Goal: Task Accomplishment & Management: Complete application form

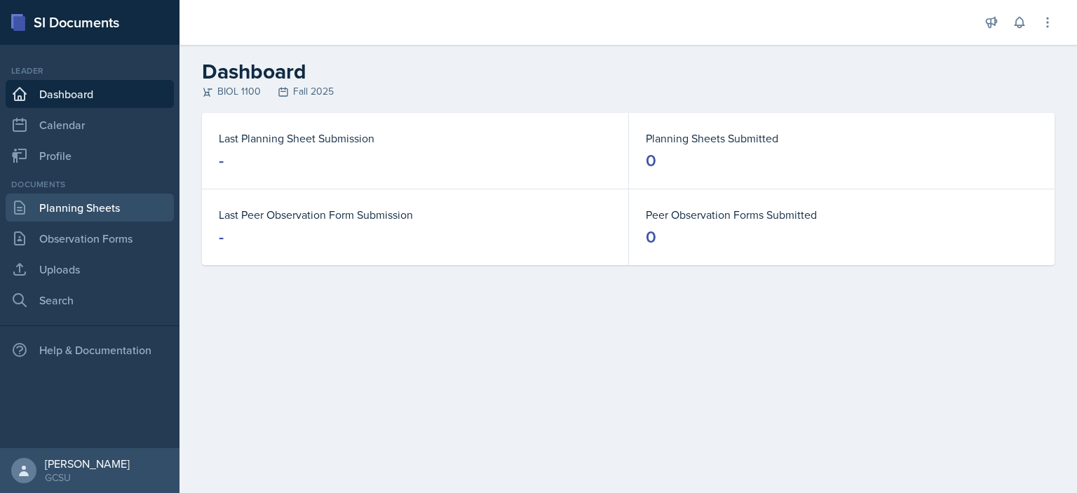
click at [95, 198] on link "Planning Sheets" at bounding box center [90, 207] width 168 height 28
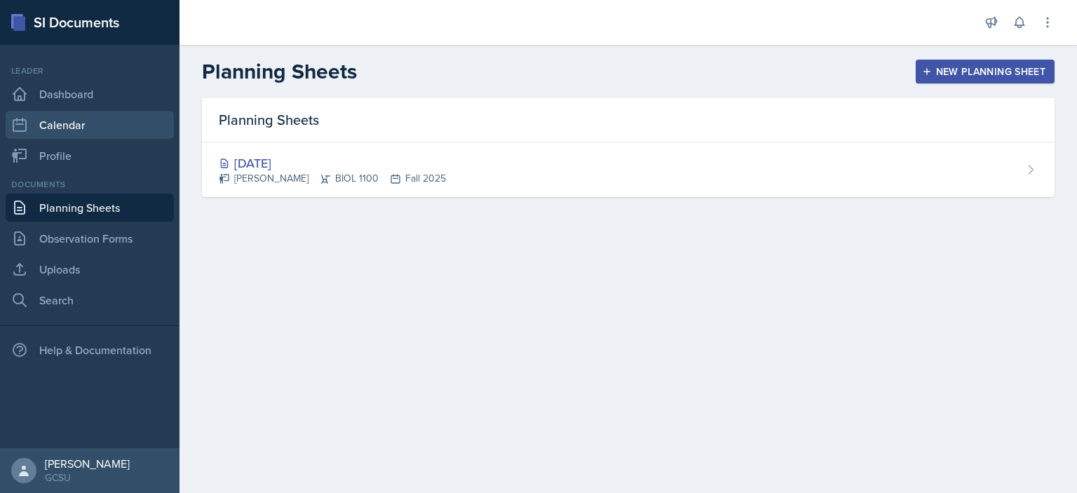
click at [55, 123] on link "Calendar" at bounding box center [90, 125] width 168 height 28
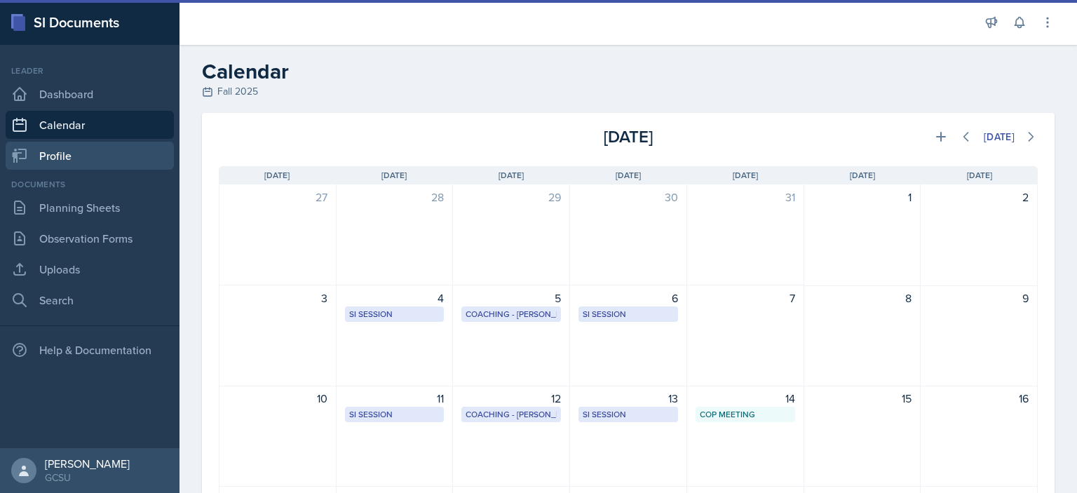
click at [60, 154] on link "Profile" at bounding box center [90, 156] width 168 height 28
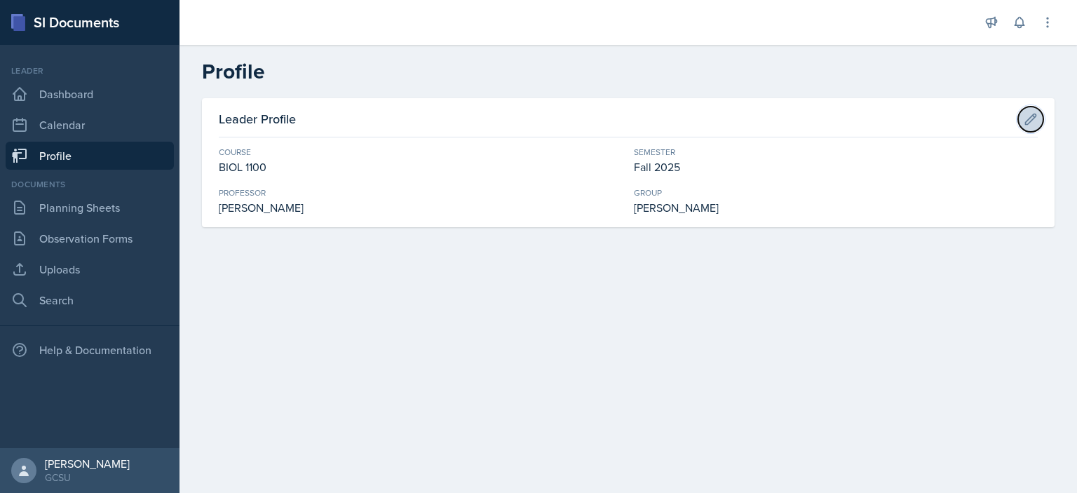
click at [1024, 123] on icon at bounding box center [1030, 119] width 14 height 14
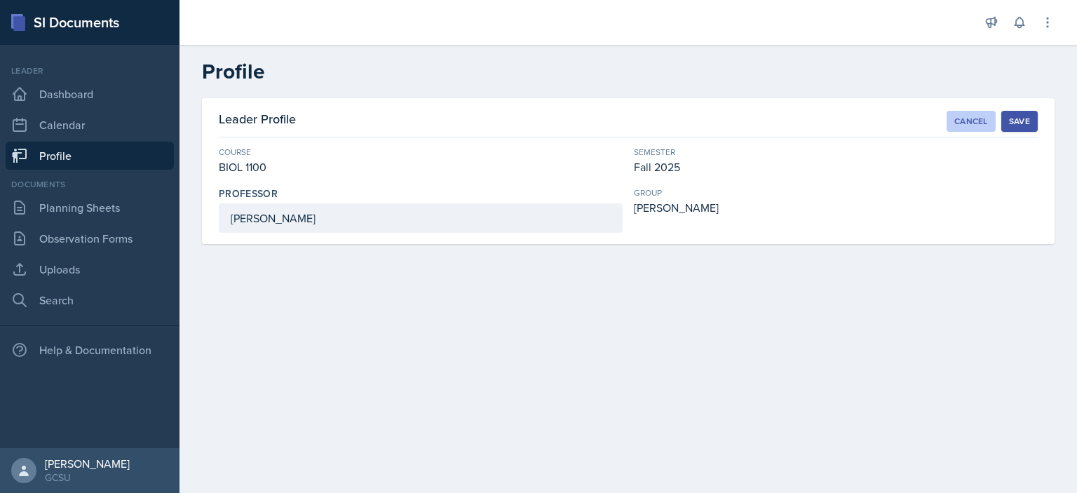
click at [977, 121] on div "Cancel" at bounding box center [971, 121] width 34 height 11
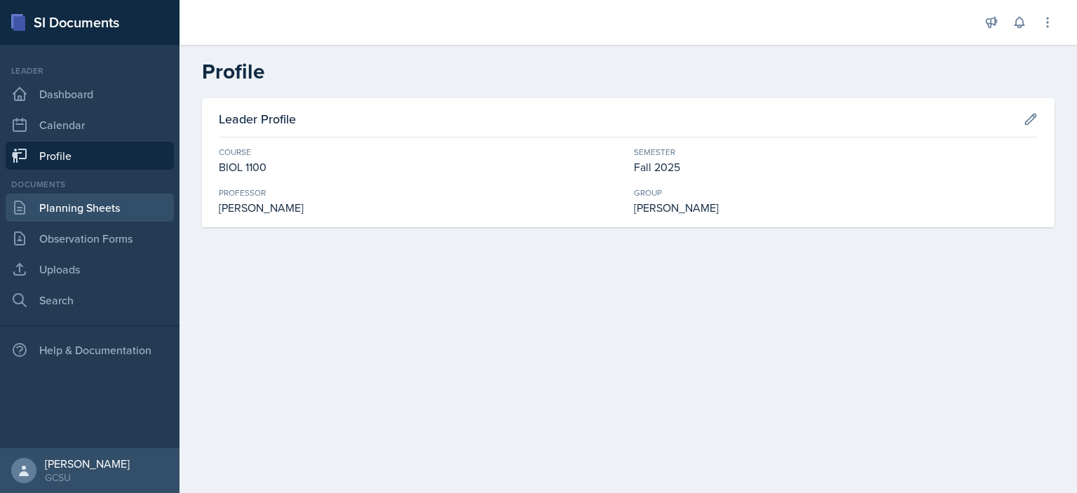
click at [73, 213] on link "Planning Sheets" at bounding box center [90, 207] width 168 height 28
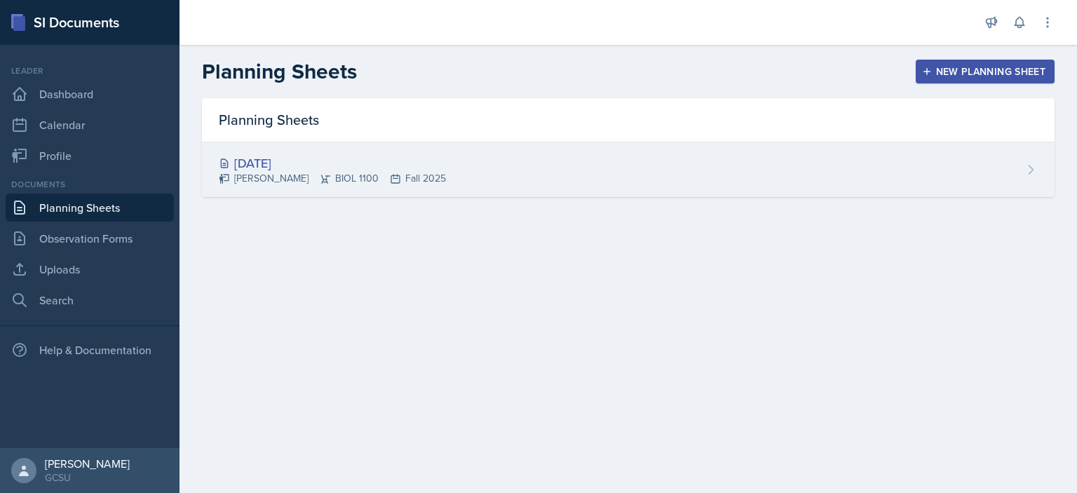
click at [1040, 186] on div "[DATE] [PERSON_NAME] BIOL 1100 Fall 2025" at bounding box center [628, 169] width 852 height 55
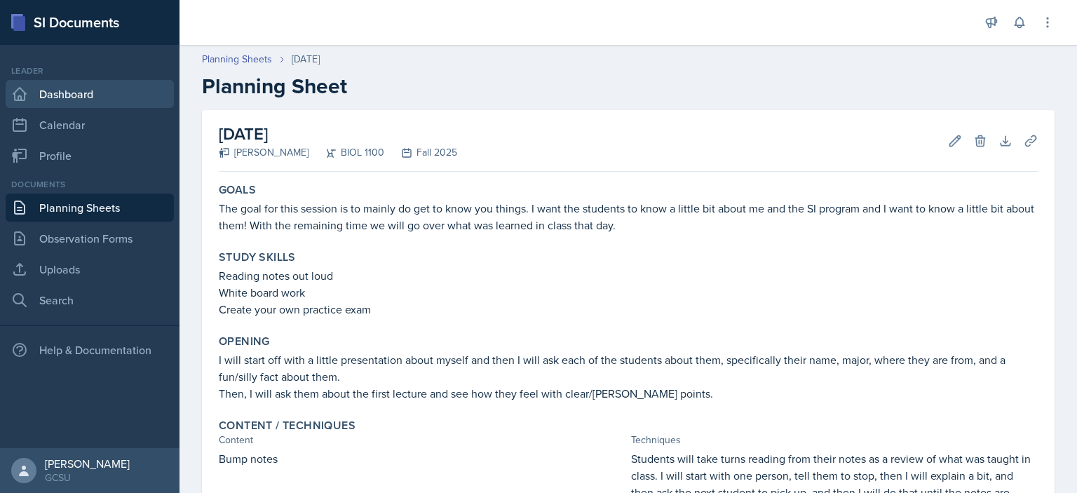
click at [50, 95] on link "Dashboard" at bounding box center [90, 94] width 168 height 28
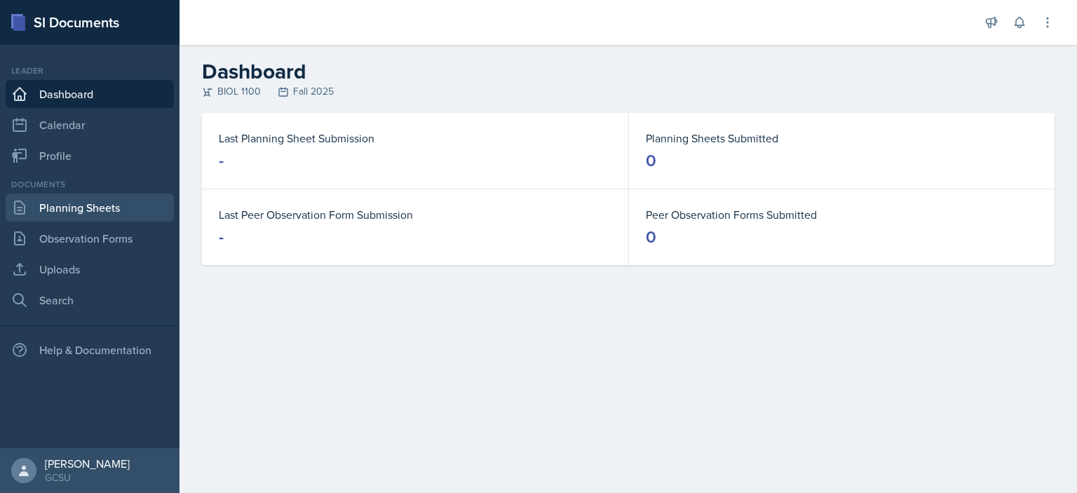
click at [101, 206] on link "Planning Sheets" at bounding box center [90, 207] width 168 height 28
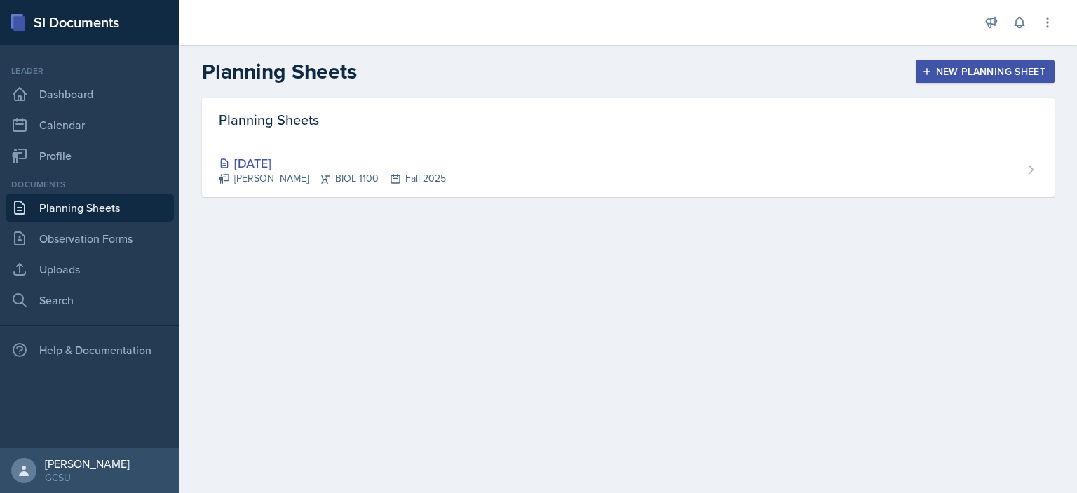
click at [964, 81] on button "New Planning Sheet" at bounding box center [984, 72] width 139 height 24
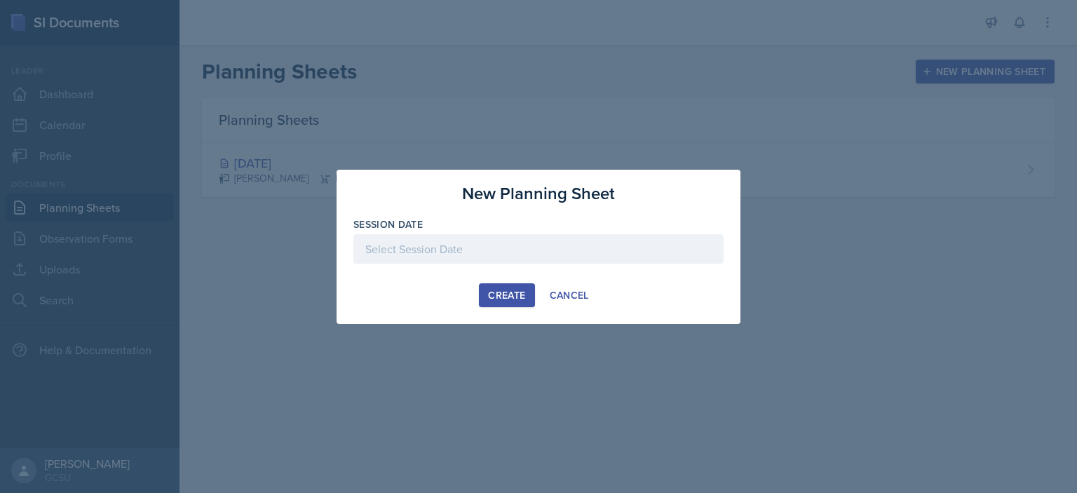
click at [489, 254] on div at bounding box center [538, 248] width 370 height 29
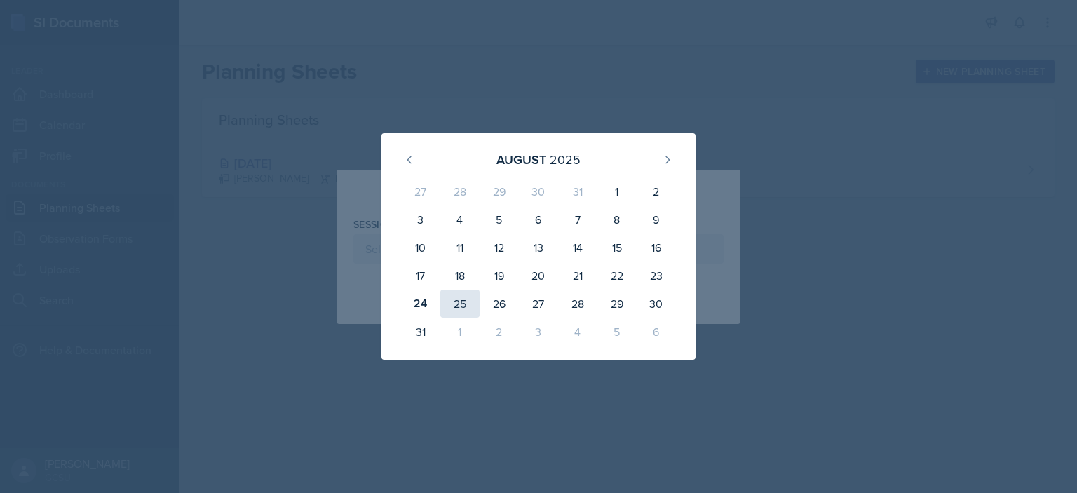
click at [463, 302] on div "25" at bounding box center [459, 303] width 39 height 28
type input "[DATE]"
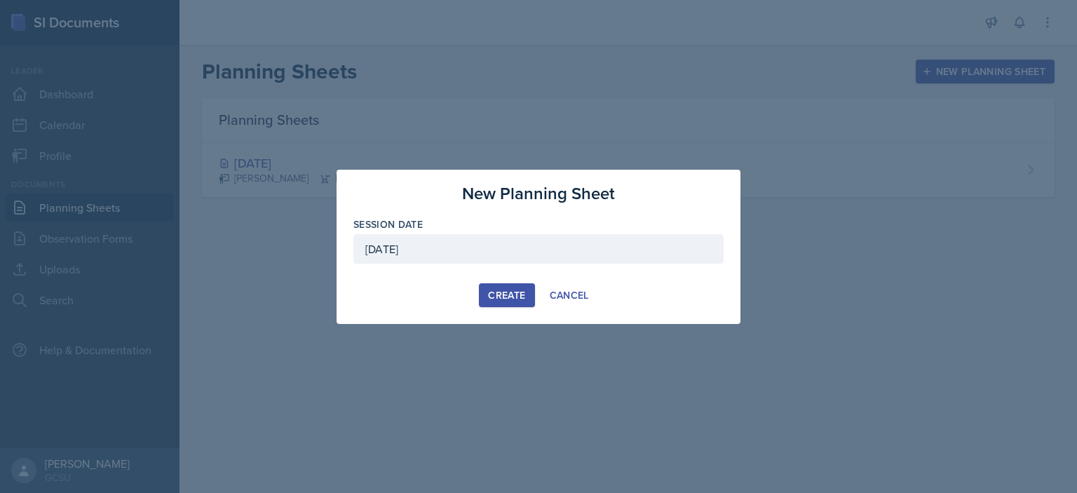
click at [491, 302] on button "Create" at bounding box center [506, 295] width 55 height 24
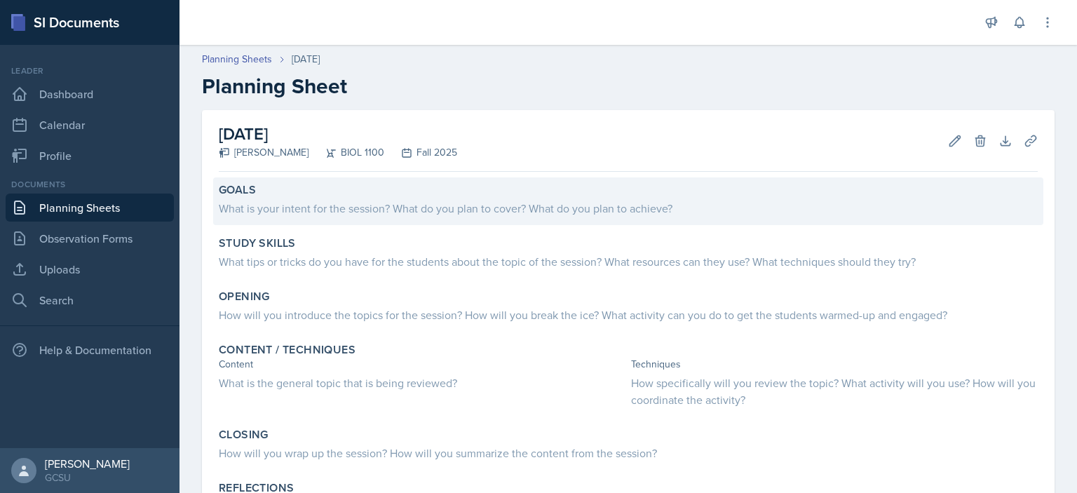
click at [319, 201] on div "What is your intent for the session? What do you plan to cover? What do you pla…" at bounding box center [628, 208] width 819 height 17
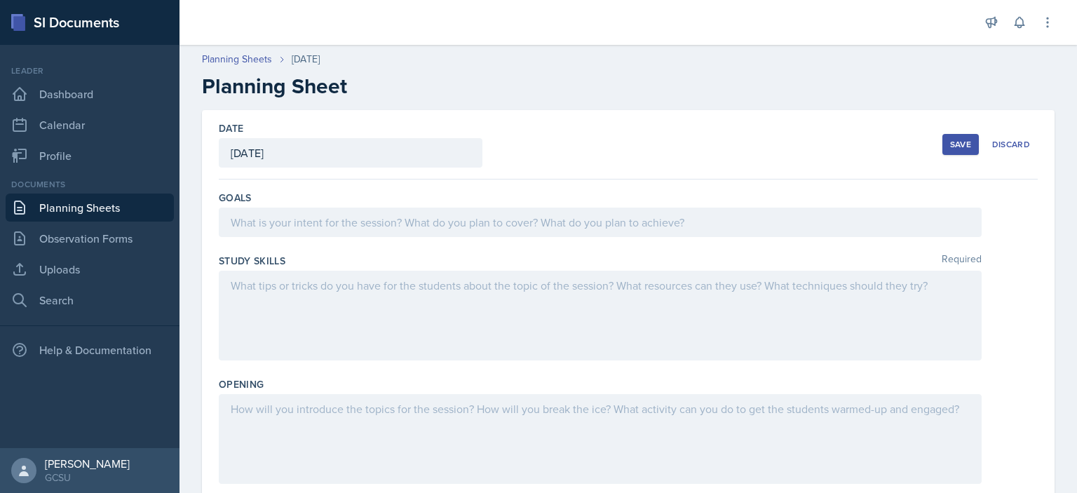
click at [317, 219] on div at bounding box center [600, 221] width 763 height 29
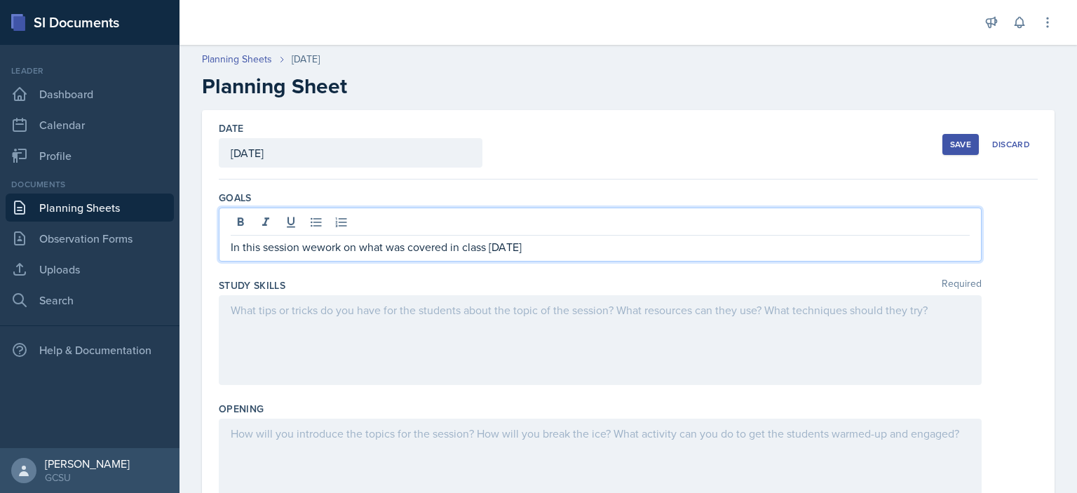
click at [315, 246] on p "In this session wework on what was covered in class [DATE]" at bounding box center [600, 246] width 739 height 17
click at [648, 244] on p "In this session we will work on what was covered in class [DATE]" at bounding box center [600, 246] width 739 height 17
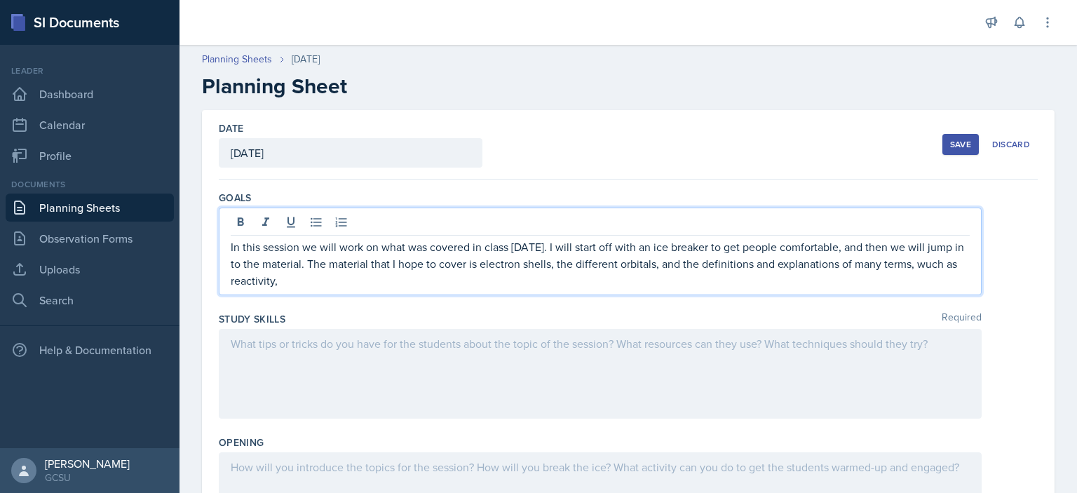
click at [237, 280] on p "In this session we will work on what was covered in class [DATE]. I will start …" at bounding box center [600, 263] width 739 height 50
click at [354, 280] on p "In this session we will work on what was covered in class [DATE]. I will start …" at bounding box center [600, 263] width 739 height 50
click at [718, 265] on p "In this session we will work on what was covered in class [DATE]. I will start …" at bounding box center [600, 263] width 739 height 50
click at [533, 282] on p "In this session we will work on what was covered in class [DATE]. I will start …" at bounding box center [600, 263] width 739 height 50
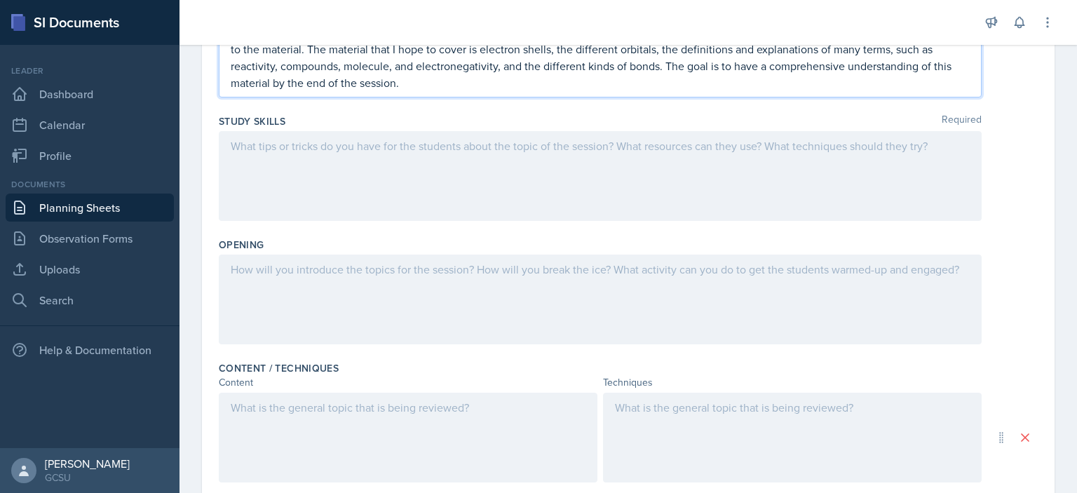
scroll to position [215, 0]
click at [267, 153] on div at bounding box center [600, 175] width 763 height 90
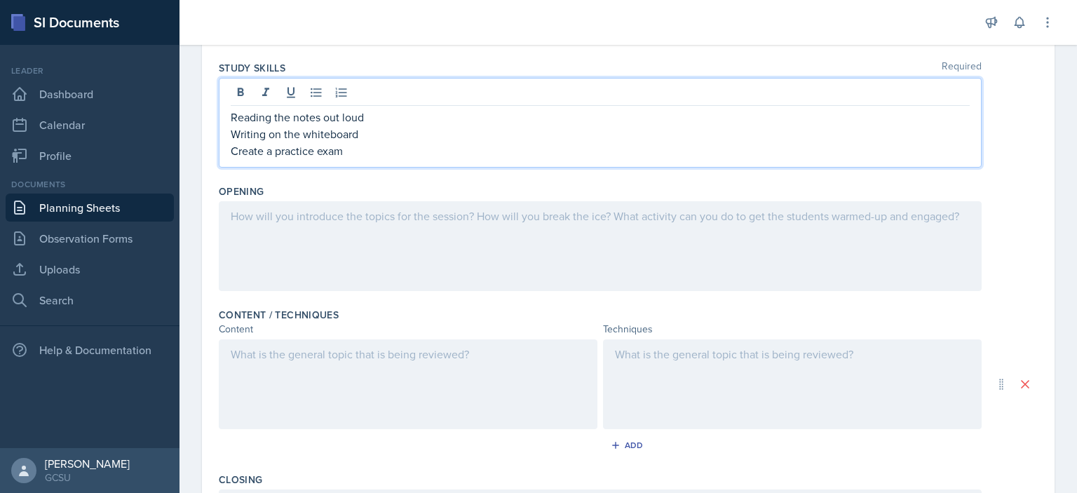
scroll to position [244, 0]
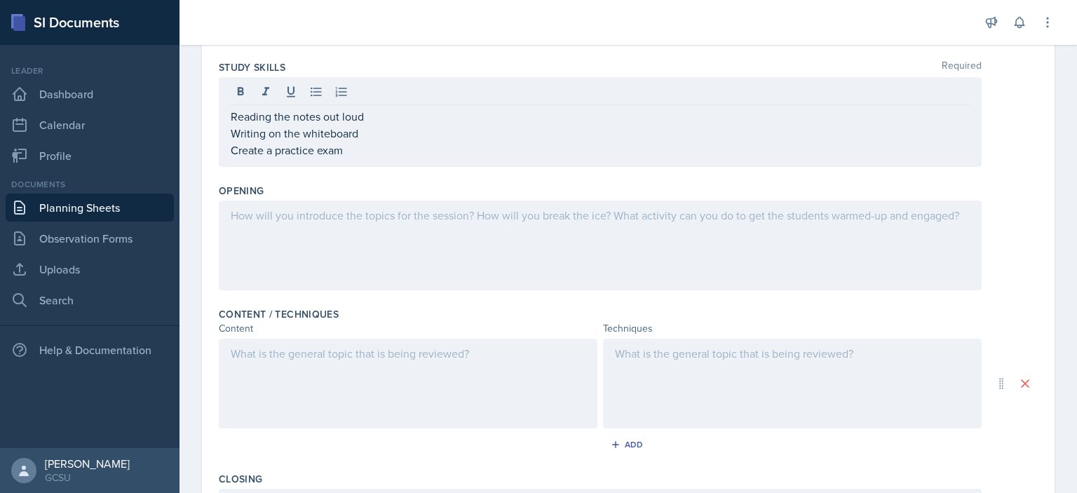
click at [348, 250] on div at bounding box center [600, 245] width 763 height 90
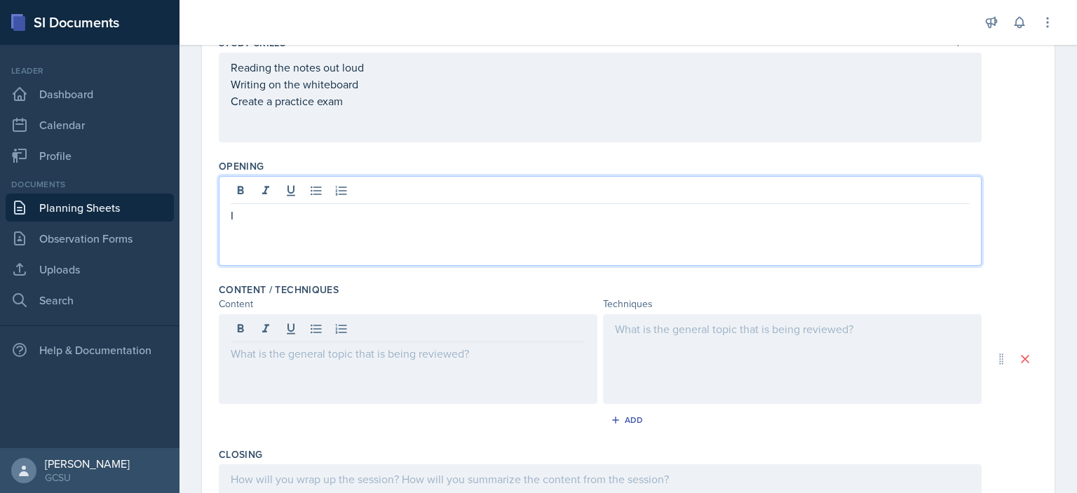
click at [357, 210] on p "I" at bounding box center [600, 215] width 739 height 17
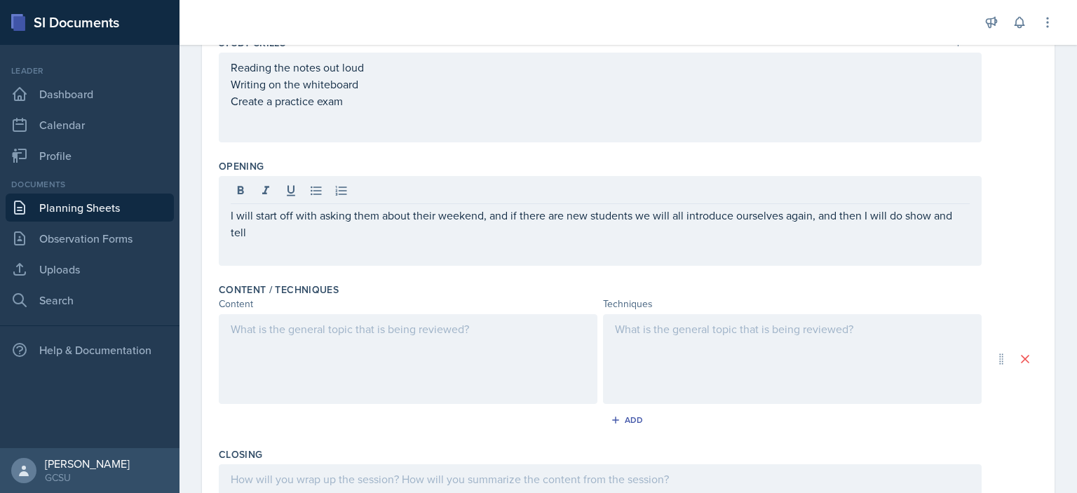
click at [462, 242] on div "I will start off with asking them about their weekend, and if there are new stu…" at bounding box center [600, 221] width 763 height 90
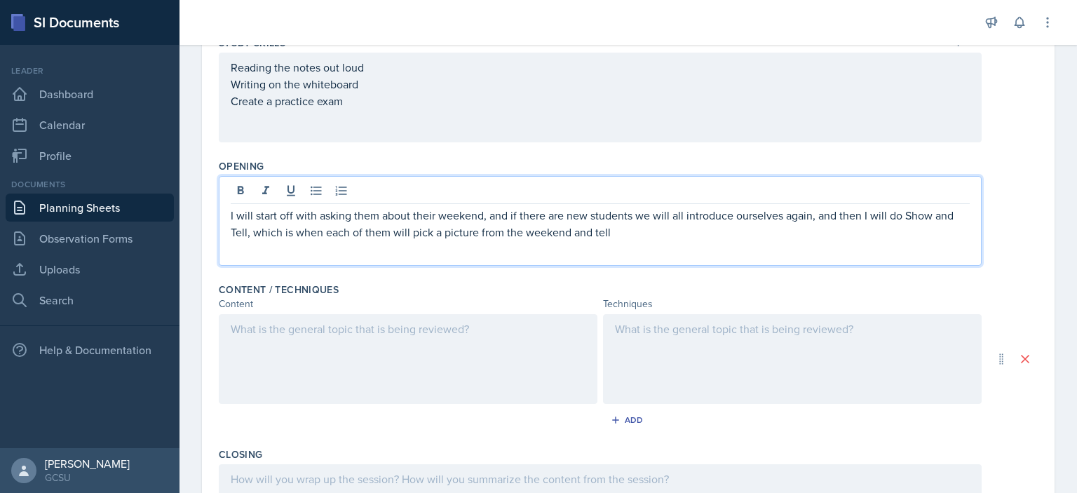
click at [478, 236] on p "I will start off with asking them about their weekend, and if there are new stu…" at bounding box center [600, 224] width 739 height 34
click at [702, 235] on p "I will start off with asking them about their weekend, and if there are new stu…" at bounding box center [600, 224] width 739 height 34
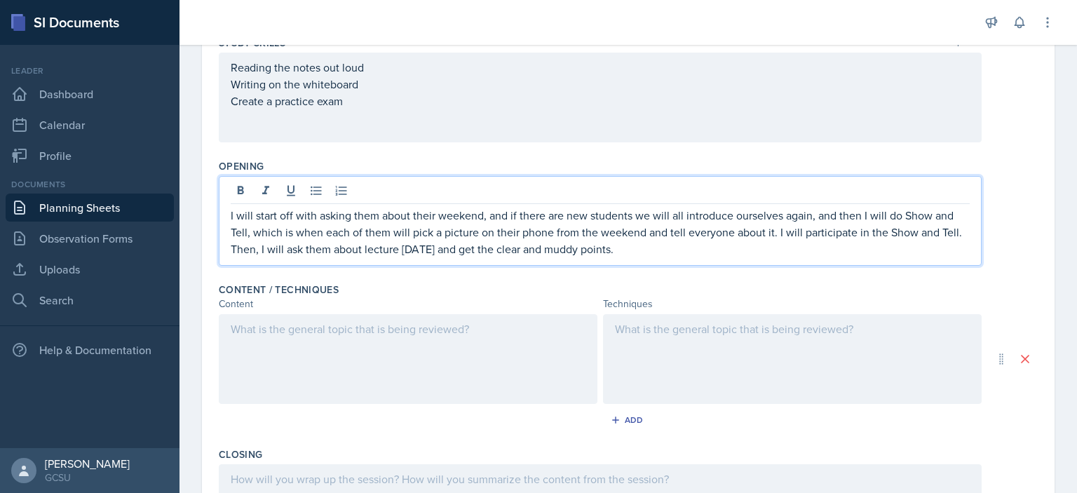
click at [339, 337] on div at bounding box center [408, 359] width 379 height 90
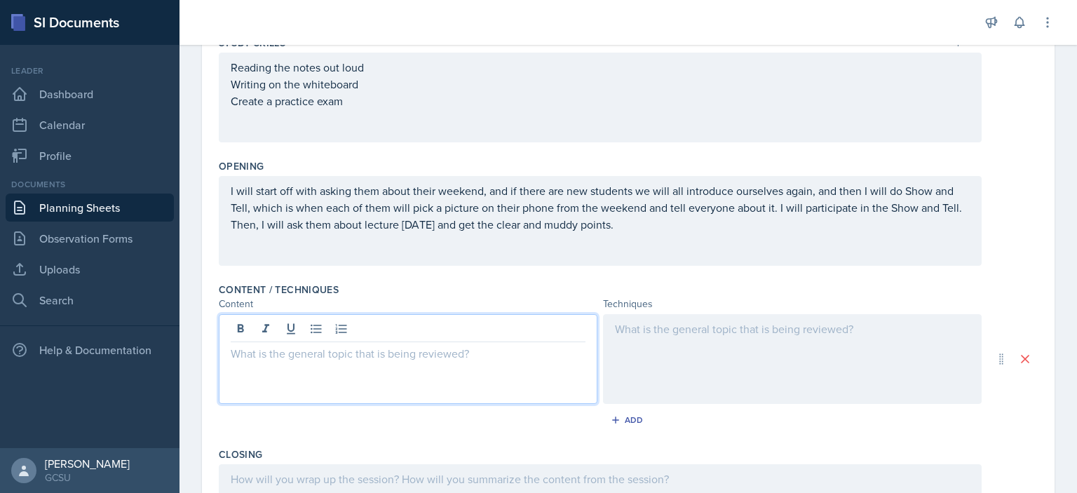
scroll to position [292, 0]
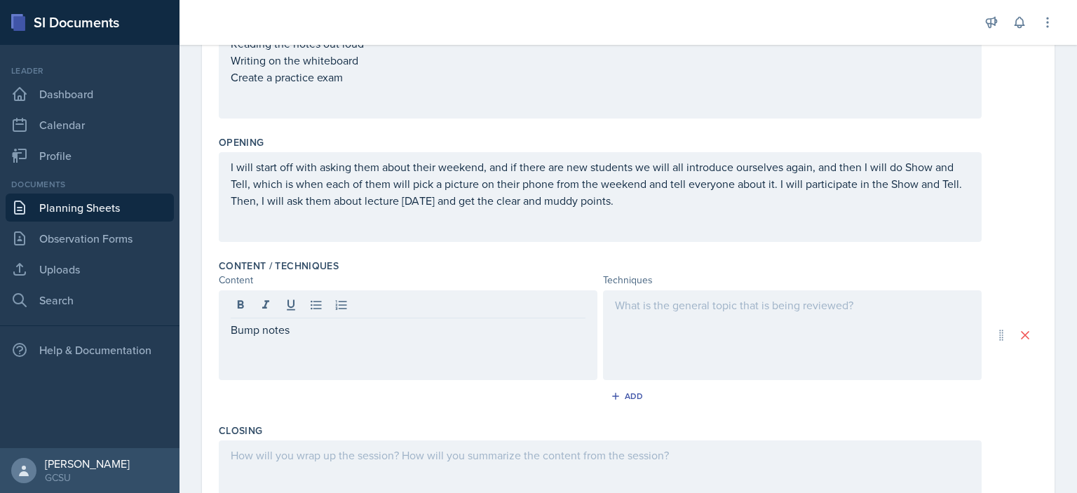
click at [611, 316] on div at bounding box center [792, 335] width 379 height 90
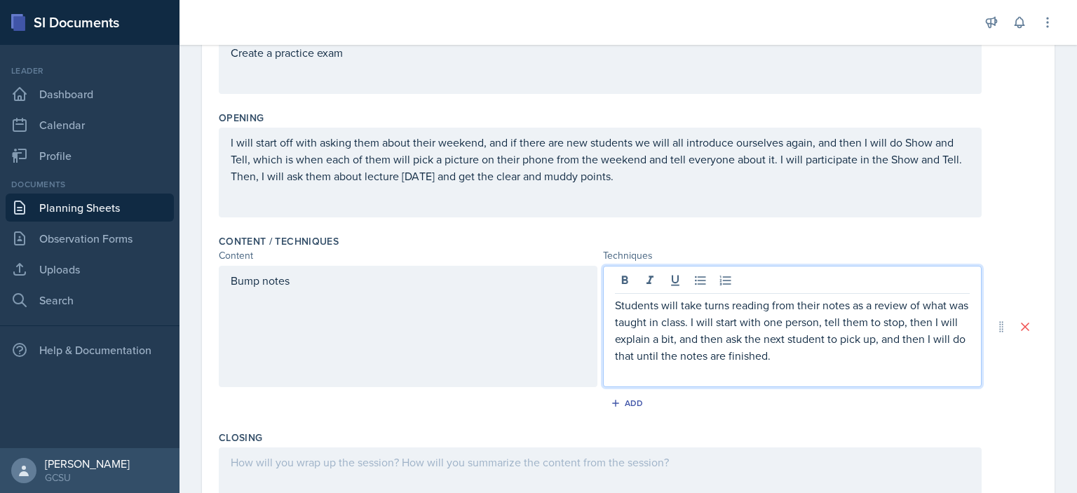
click at [709, 379] on p at bounding box center [792, 372] width 355 height 17
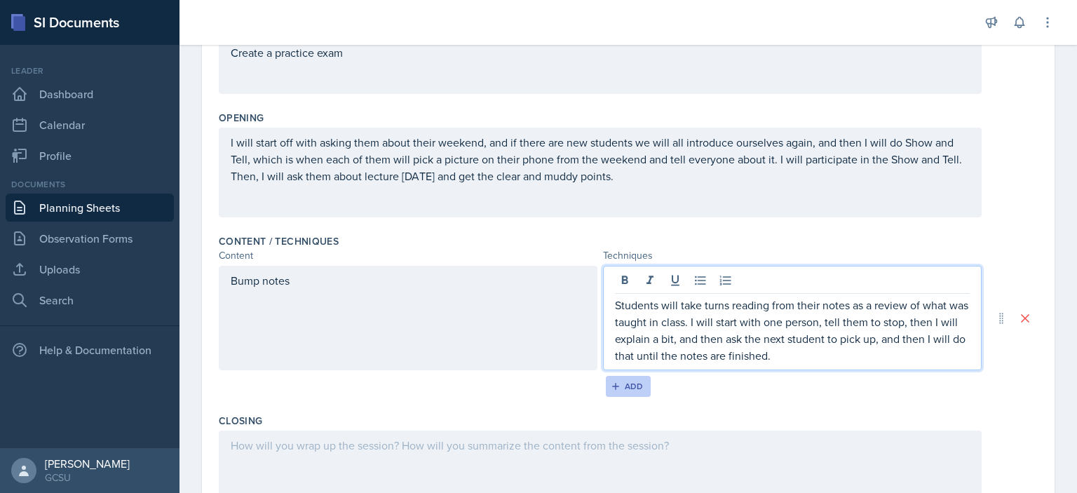
click at [620, 381] on div "Add" at bounding box center [628, 386] width 30 height 11
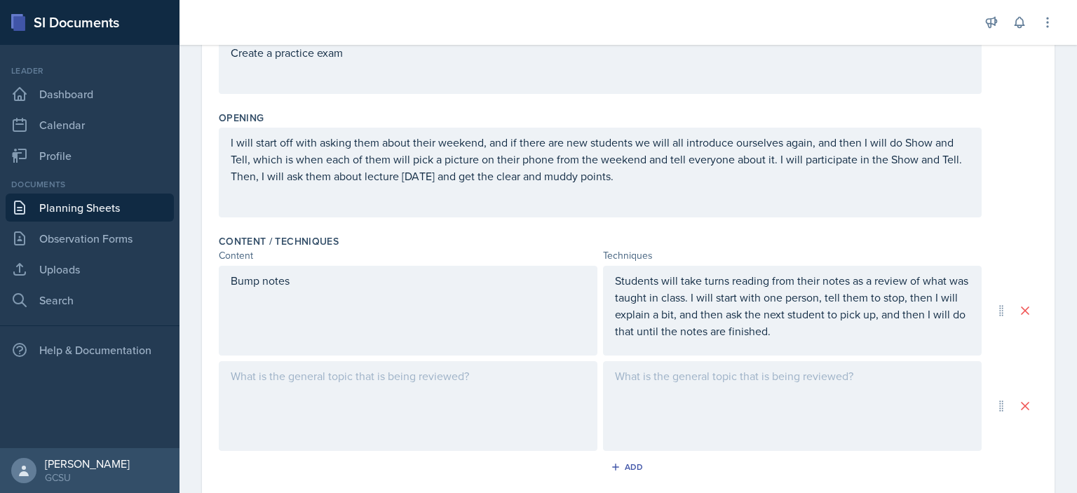
scroll to position [578, 0]
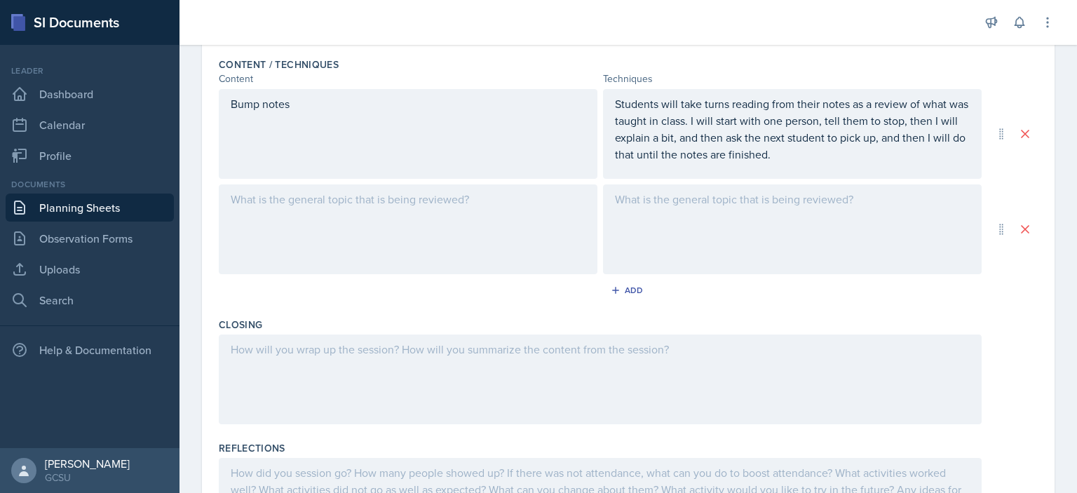
click at [301, 214] on div at bounding box center [408, 229] width 379 height 90
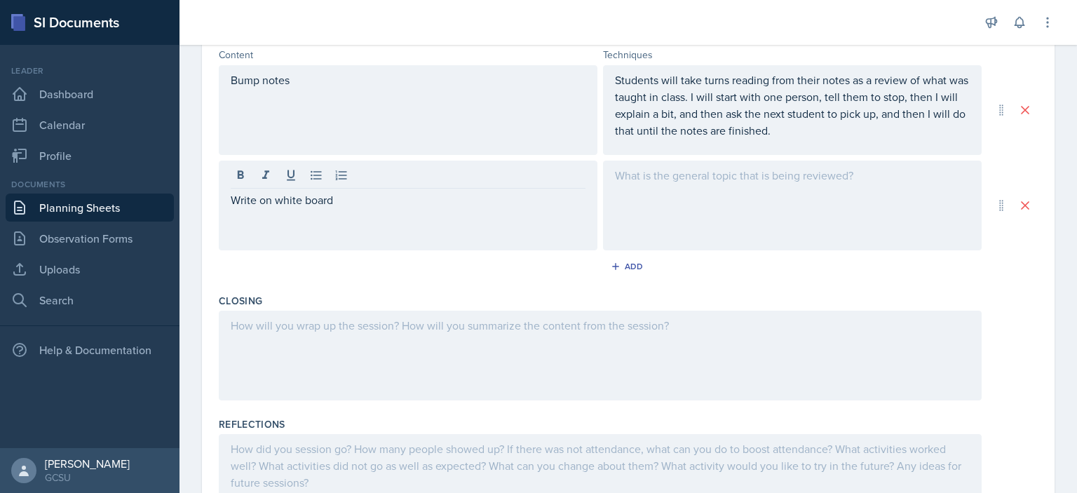
click at [622, 193] on div at bounding box center [792, 206] width 379 height 90
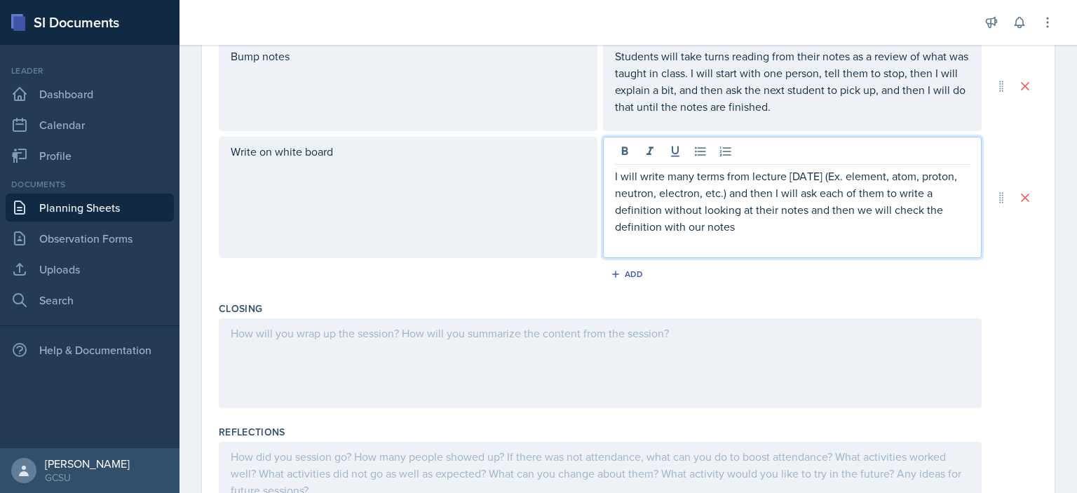
click at [678, 242] on p at bounding box center [792, 243] width 355 height 17
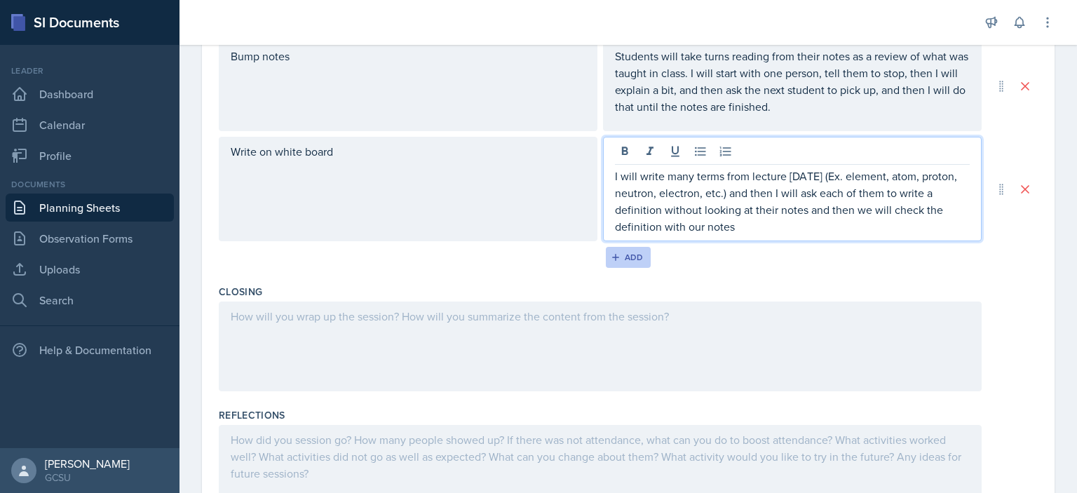
click at [606, 254] on button "Add" at bounding box center [629, 257] width 46 height 21
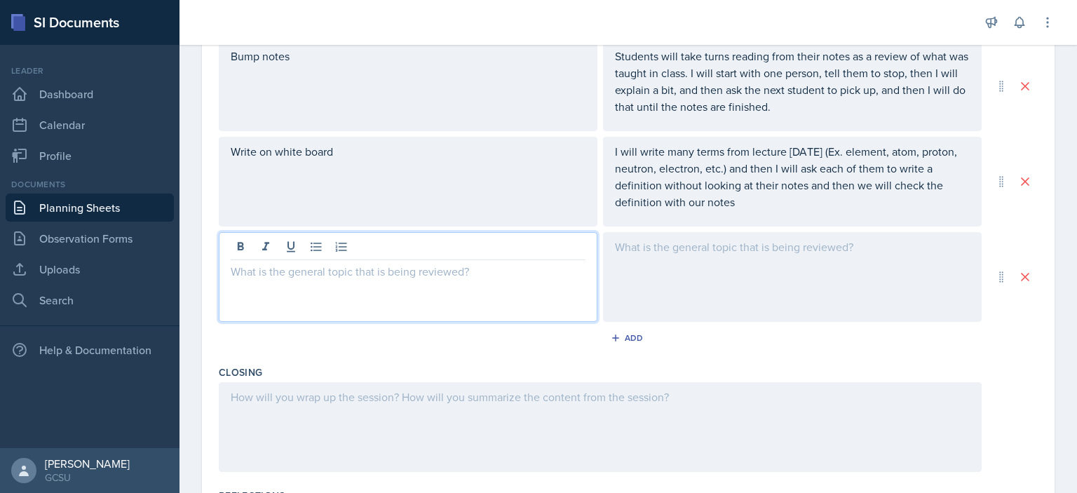
click at [397, 252] on div at bounding box center [408, 277] width 379 height 90
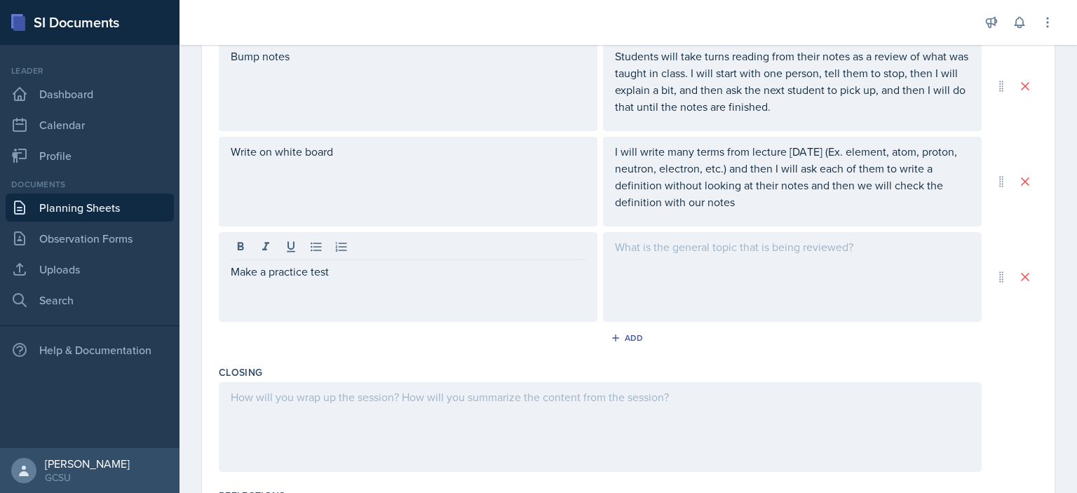
click at [678, 268] on div at bounding box center [792, 277] width 379 height 90
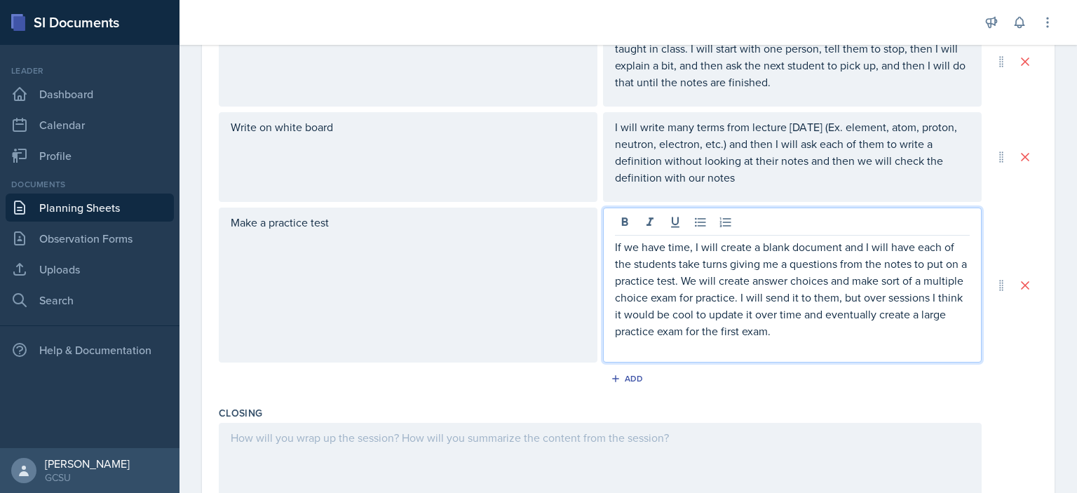
click at [690, 343] on p at bounding box center [792, 347] width 355 height 17
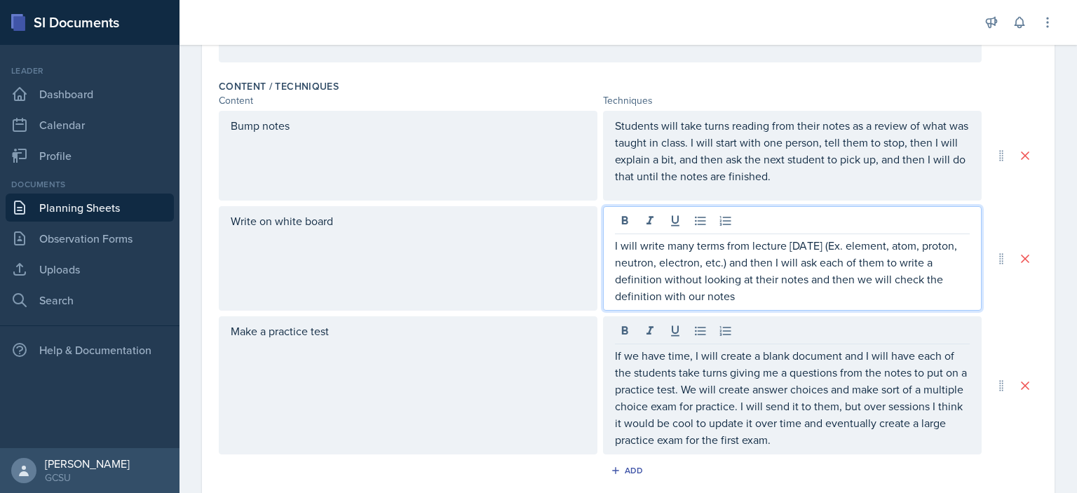
click at [735, 268] on p "I will write many terms from lecture [DATE] (Ex. element, atom, proton, neutron…" at bounding box center [792, 270] width 355 height 67
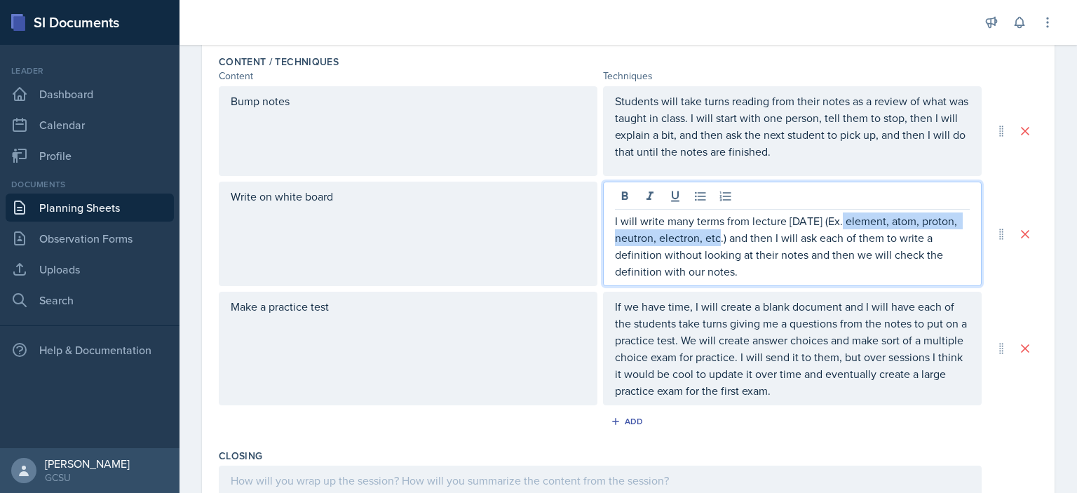
drag, startPoint x: 836, startPoint y: 220, endPoint x: 716, endPoint y: 238, distance: 121.1
click at [716, 238] on p "I will write many terms from lecture [DATE] (Ex. element, atom, proton, neutron…" at bounding box center [792, 245] width 355 height 67
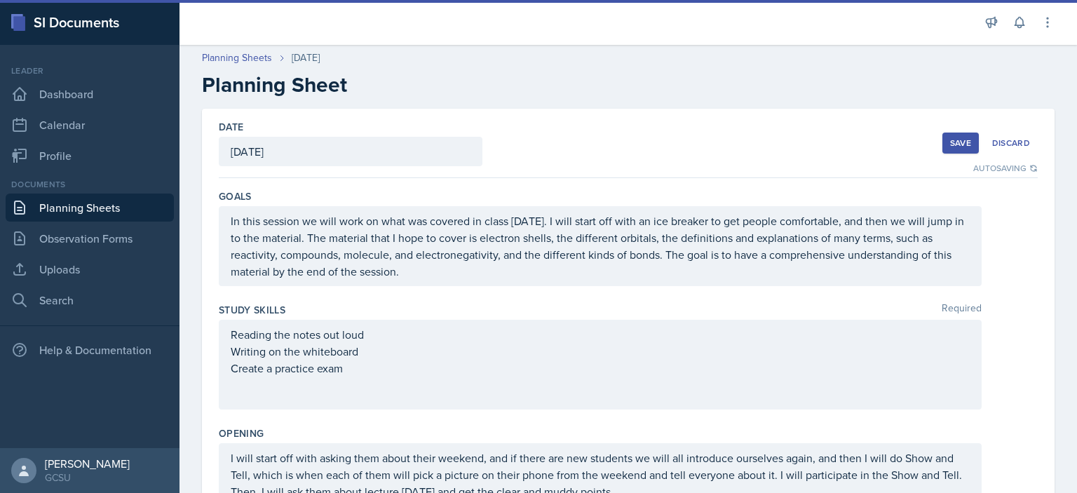
scroll to position [2, 0]
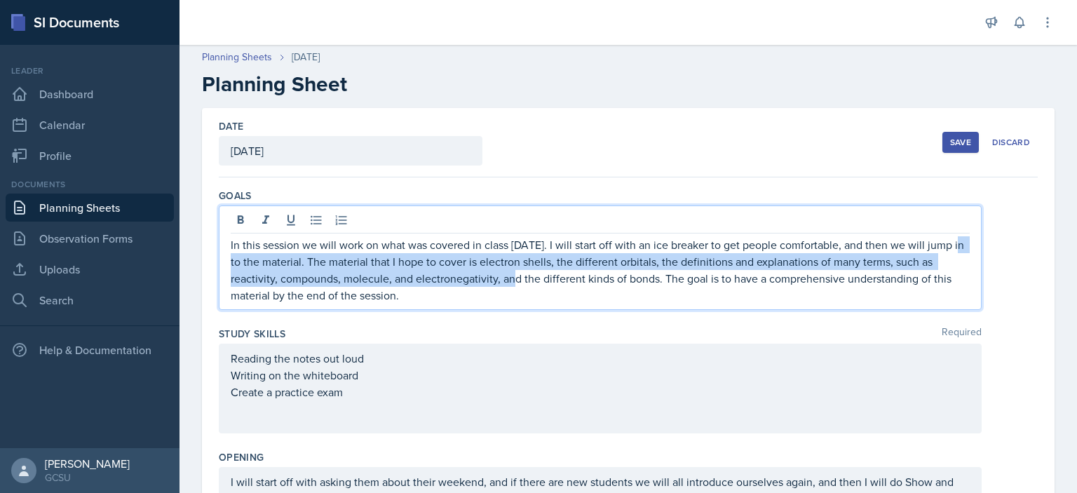
drag, startPoint x: 244, startPoint y: 254, endPoint x: 510, endPoint y: 282, distance: 267.8
click at [510, 282] on p "In this session we will work on what was covered in class [DATE]. I will start …" at bounding box center [600, 269] width 739 height 67
click at [246, 273] on p "In this session we will work on what was covered in class [DATE]. I will start …" at bounding box center [600, 269] width 739 height 67
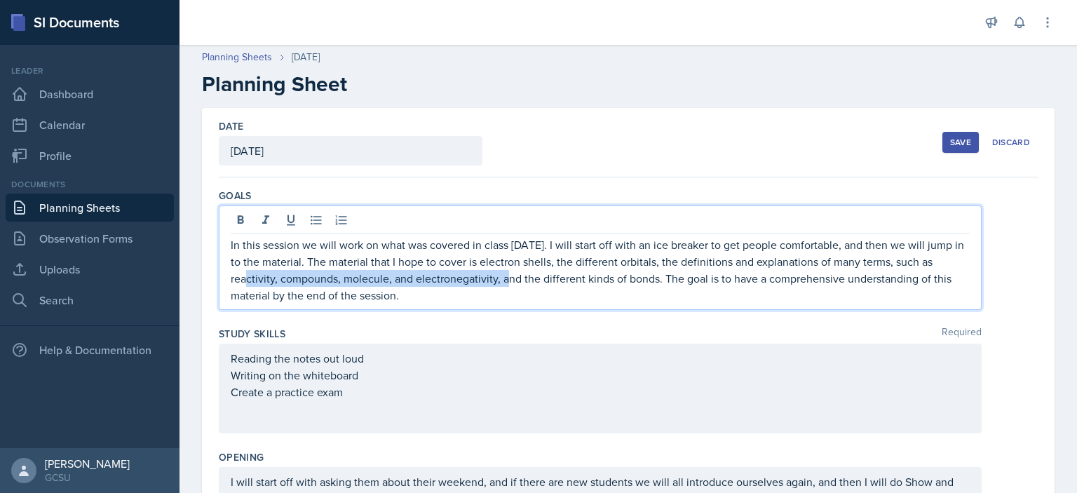
drag, startPoint x: 246, startPoint y: 276, endPoint x: 510, endPoint y: 274, distance: 264.3
click at [510, 274] on p "In this session we will work on what was covered in class [DATE]. I will start …" at bounding box center [600, 269] width 739 height 67
copy p "reactivity, compounds, molecule, and electronegativity"
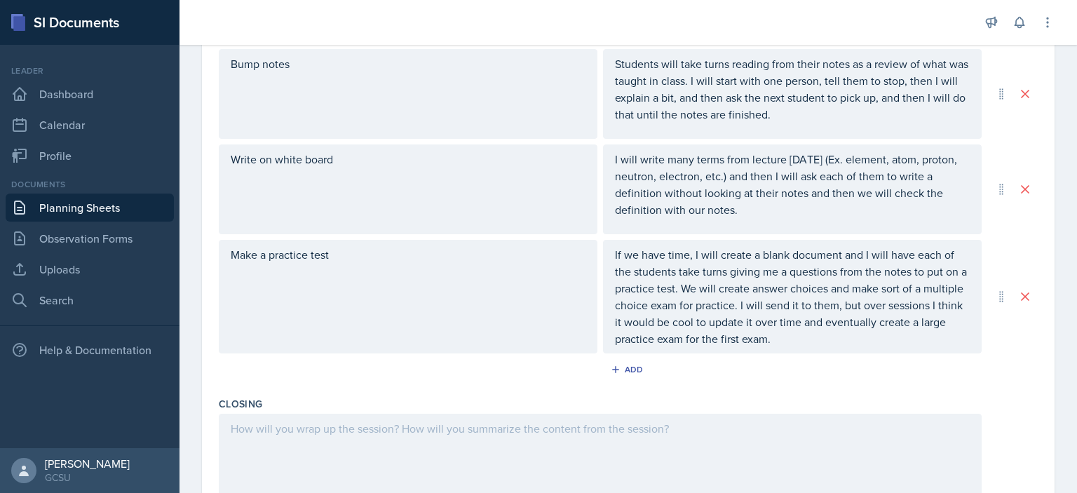
scroll to position [582, 0]
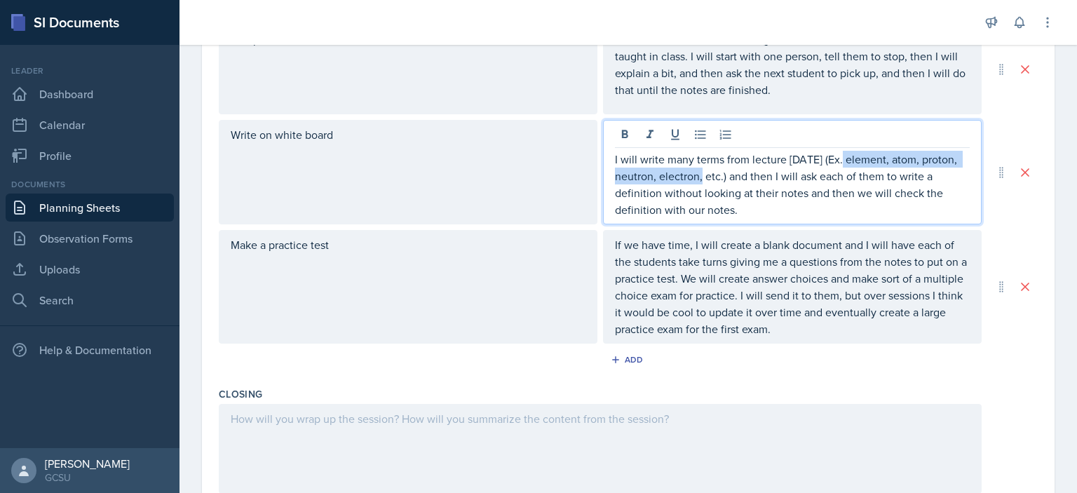
drag, startPoint x: 833, startPoint y: 159, endPoint x: 699, endPoint y: 180, distance: 136.2
click at [699, 180] on p "I will write many terms from lecture [DATE] (Ex. element, atom, proton, neutron…" at bounding box center [792, 184] width 355 height 67
click at [683, 178] on p "I will write many terms from lecture [DATE] (Ex. reactivity, compounds, molecul…" at bounding box center [792, 184] width 355 height 67
click at [742, 173] on p "I will write many terms from lecture [DATE] (Ex. reactivity, compounds, molecul…" at bounding box center [792, 184] width 355 height 67
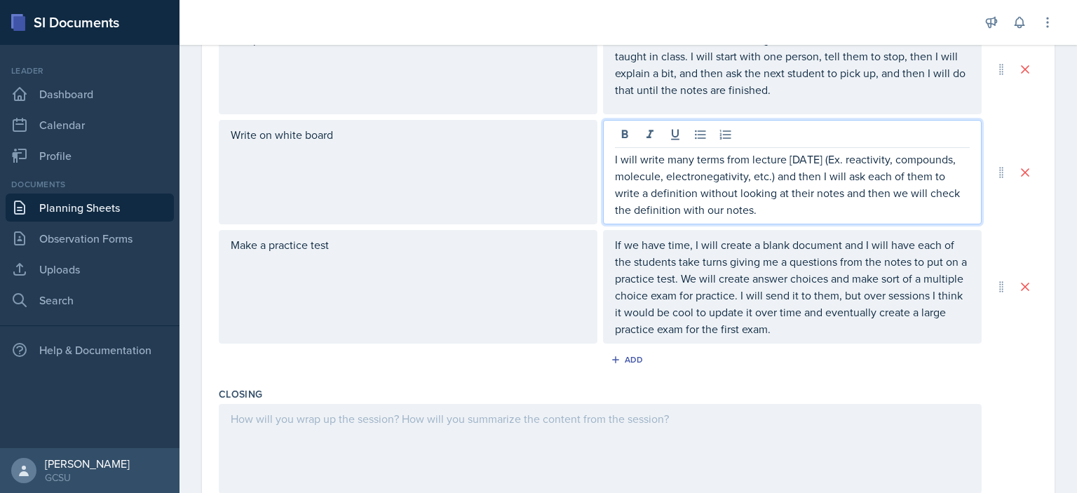
click at [859, 220] on div "I will write many terms from lecture [DATE] (Ex. reactivity, compounds, molecul…" at bounding box center [792, 172] width 379 height 104
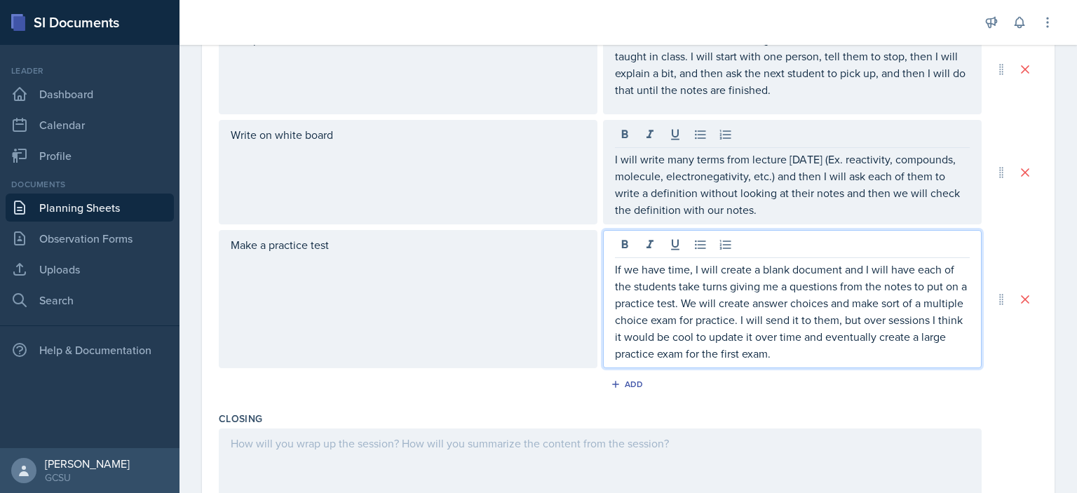
scroll to position [568, 0]
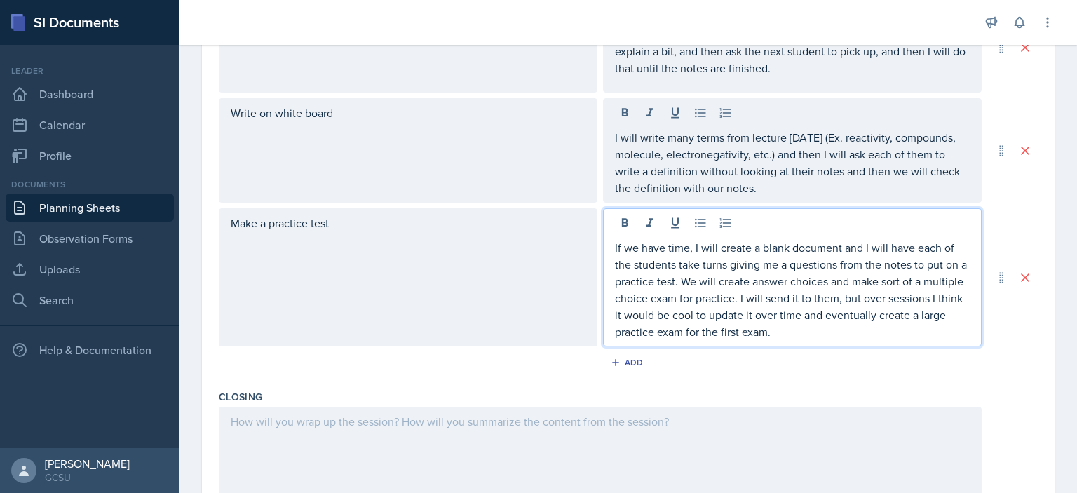
click at [670, 264] on p "If we have time, I will create a blank document and I will have each of the stu…" at bounding box center [792, 289] width 355 height 101
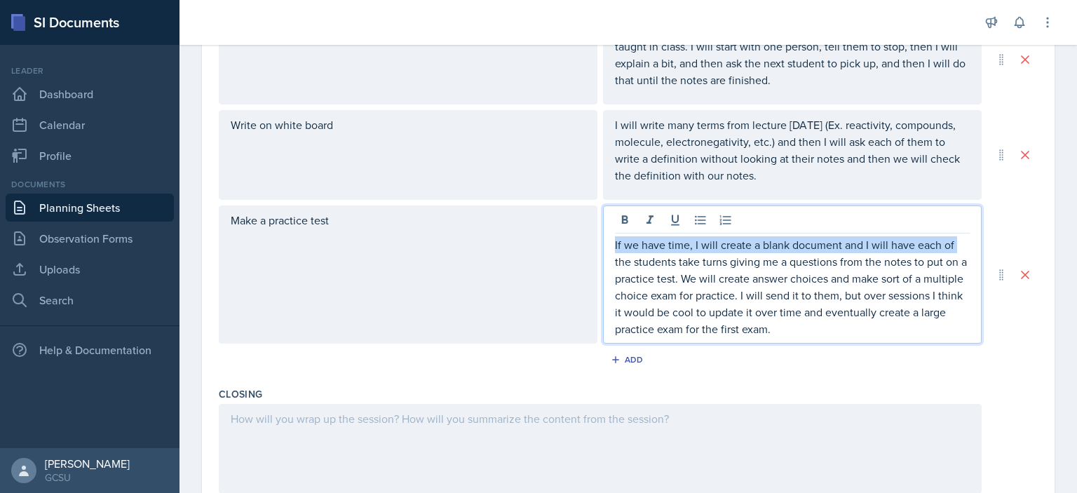
drag, startPoint x: 954, startPoint y: 240, endPoint x: 596, endPoint y: 245, distance: 358.2
click at [596, 245] on div "Make a practice test If we have time, I will create a blank document and I will…" at bounding box center [600, 274] width 763 height 138
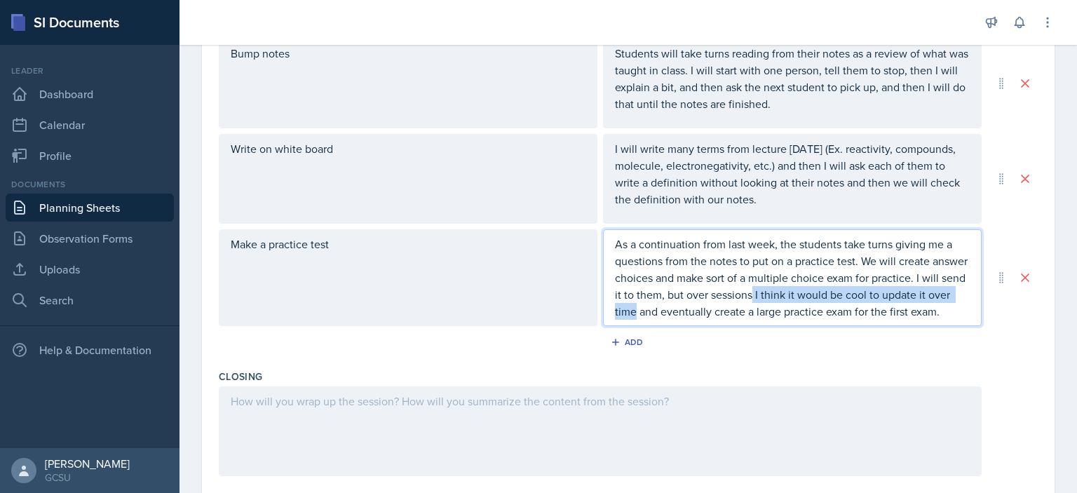
drag, startPoint x: 793, startPoint y: 294, endPoint x: 664, endPoint y: 318, distance: 131.2
click at [664, 318] on p "As a continuation from last week, the students take turns giving me a questions…" at bounding box center [792, 278] width 355 height 84
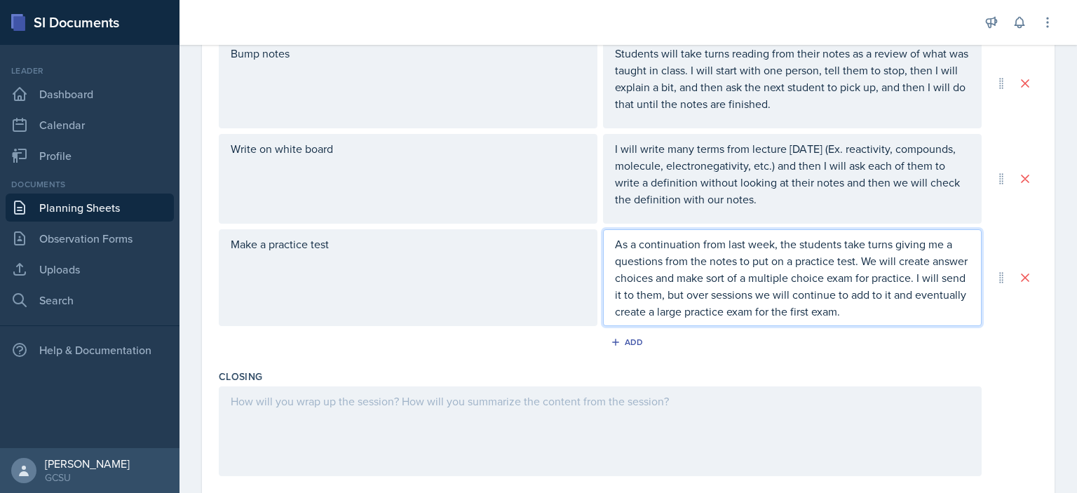
click at [992, 347] on div "Add" at bounding box center [628, 345] width 819 height 27
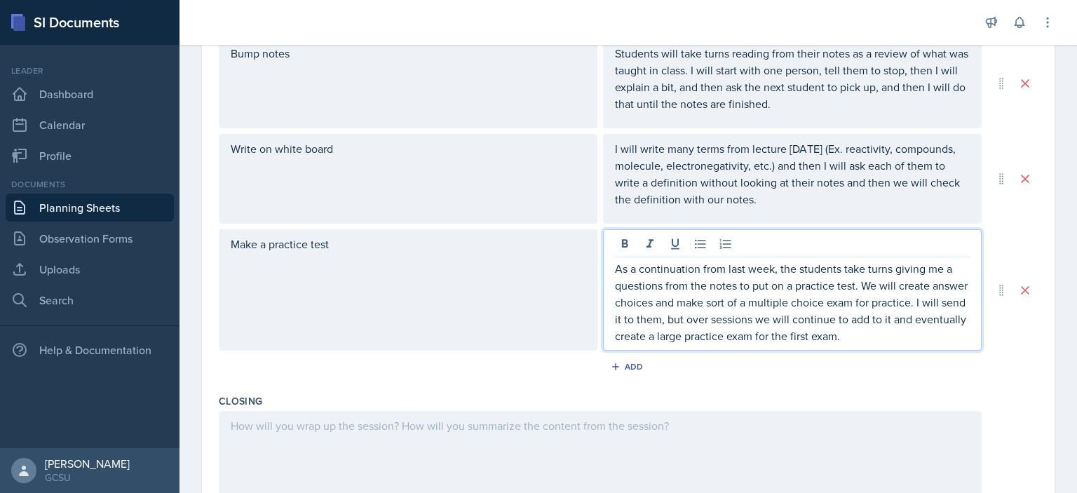
drag, startPoint x: 771, startPoint y: 281, endPoint x: 774, endPoint y: 300, distance: 19.1
click at [774, 300] on p "As a continuation from last week, the students take turns giving me a questions…" at bounding box center [792, 302] width 355 height 84
drag, startPoint x: 712, startPoint y: 320, endPoint x: 916, endPoint y: 302, distance: 204.7
click at [916, 302] on p "As a continuation from last week, the students take turns giving me a questions…" at bounding box center [792, 302] width 355 height 84
click at [946, 300] on p "As a continuation from last week, the students take turns giving me a questions…" at bounding box center [792, 302] width 355 height 84
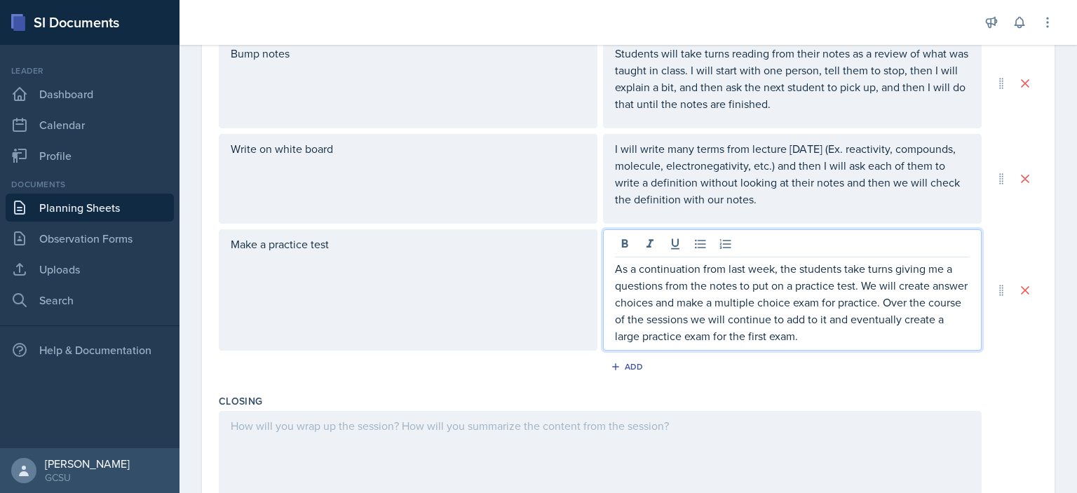
click at [858, 336] on p "As a continuation from last week, the students take turns giving me a questions…" at bounding box center [792, 302] width 355 height 84
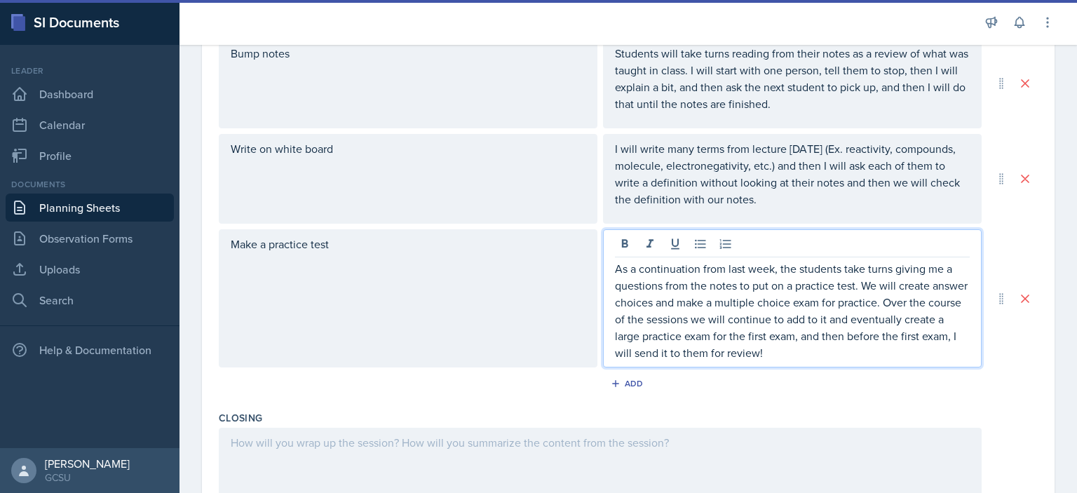
scroll to position [712, 0]
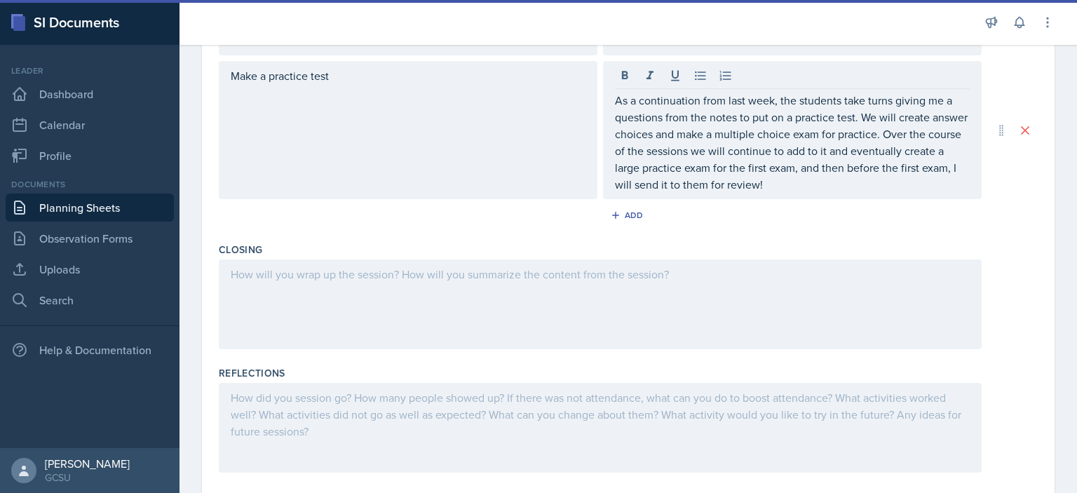
click at [646, 285] on div at bounding box center [600, 304] width 763 height 90
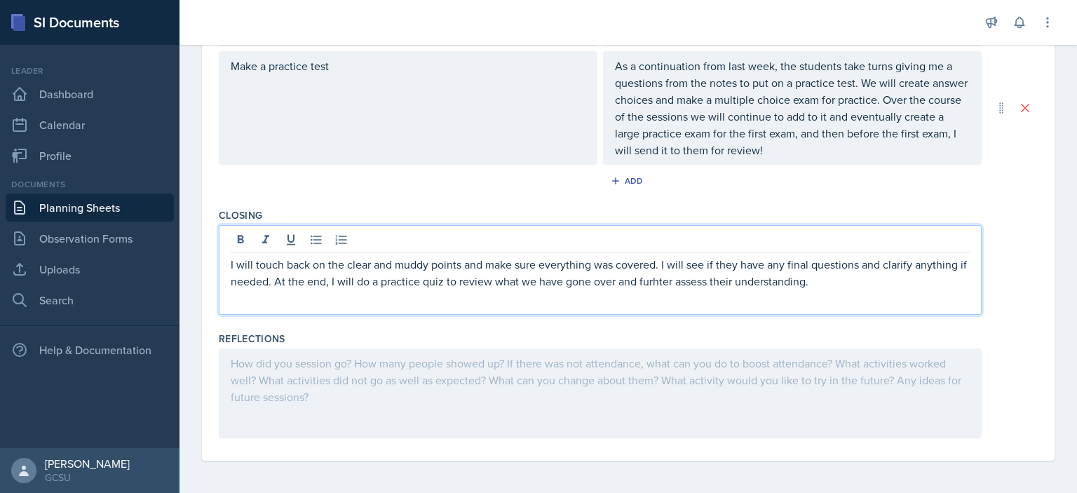
click at [662, 272] on p "I will touch back on the clear and muddy points and make sure everything was co…" at bounding box center [600, 273] width 739 height 34
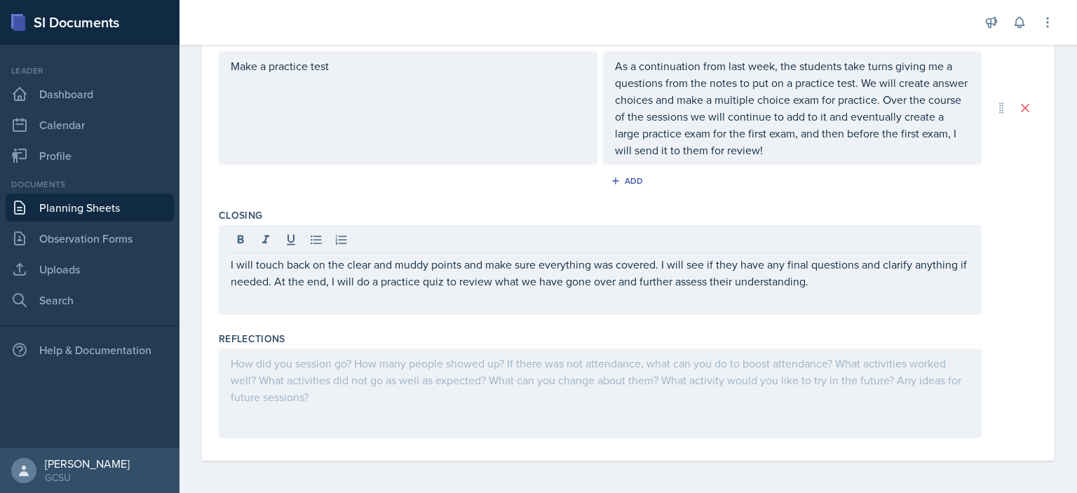
click at [878, 296] on div "I will touch back on the clear and muddy points and make sure everything was co…" at bounding box center [600, 270] width 763 height 90
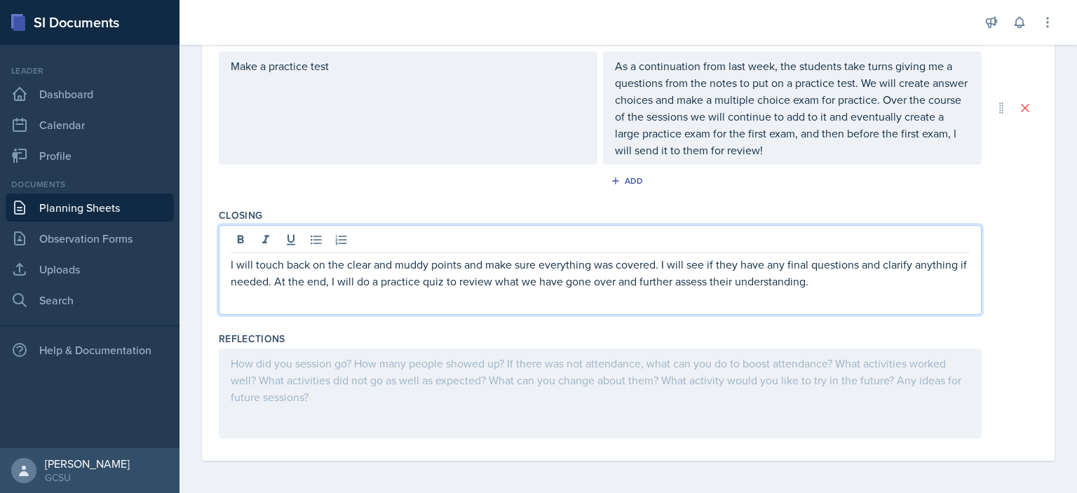
click at [838, 280] on p "I will touch back on the clear and muddy points and make sure everything was co…" at bounding box center [600, 273] width 739 height 34
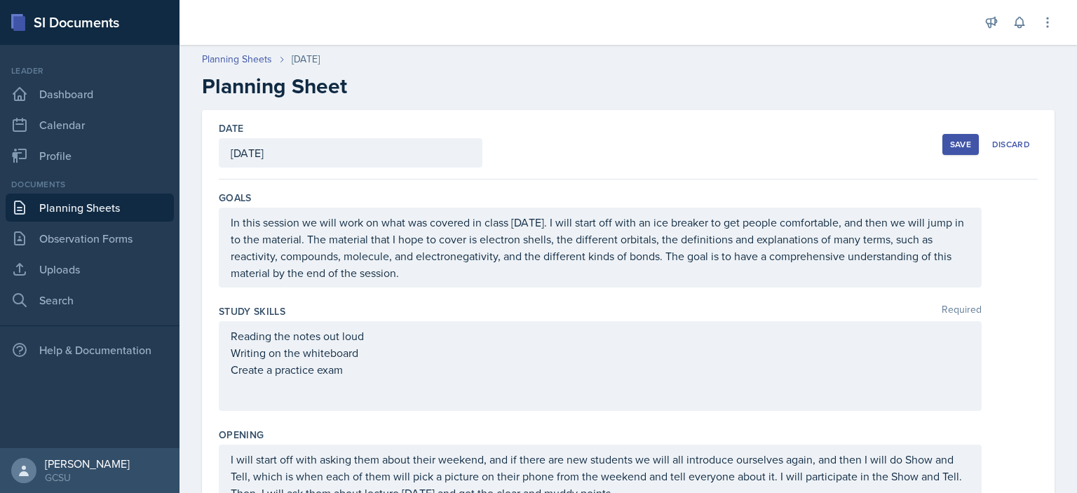
scroll to position [0, 0]
click at [950, 146] on div "Save" at bounding box center [960, 144] width 21 height 11
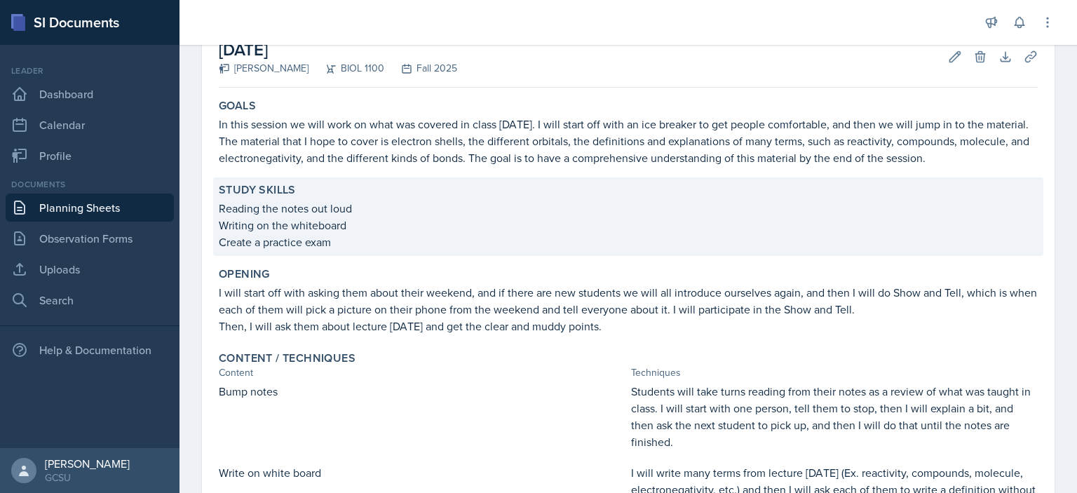
scroll to position [84, 0]
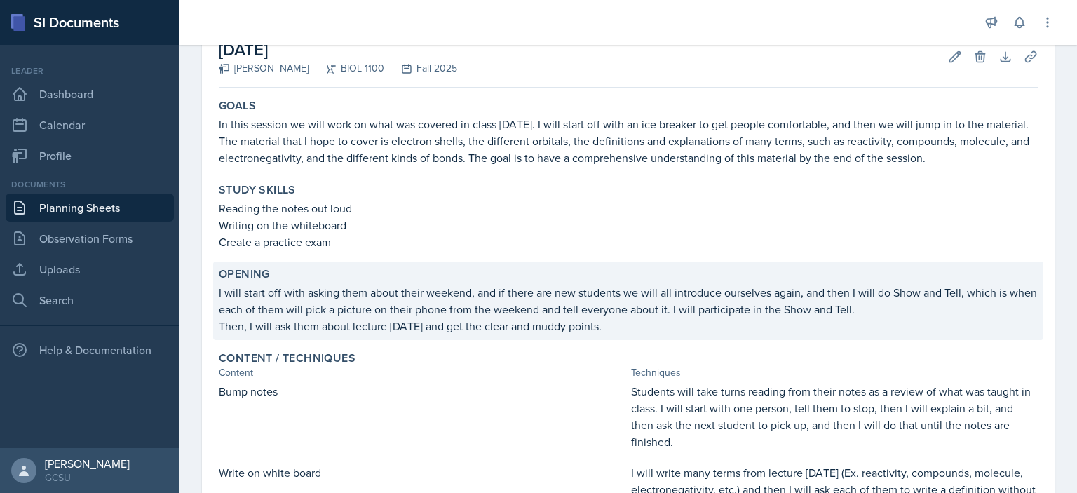
click at [635, 328] on p "Then, I will ask them about lecture [DATE] and get the clear and muddy points." at bounding box center [628, 326] width 819 height 17
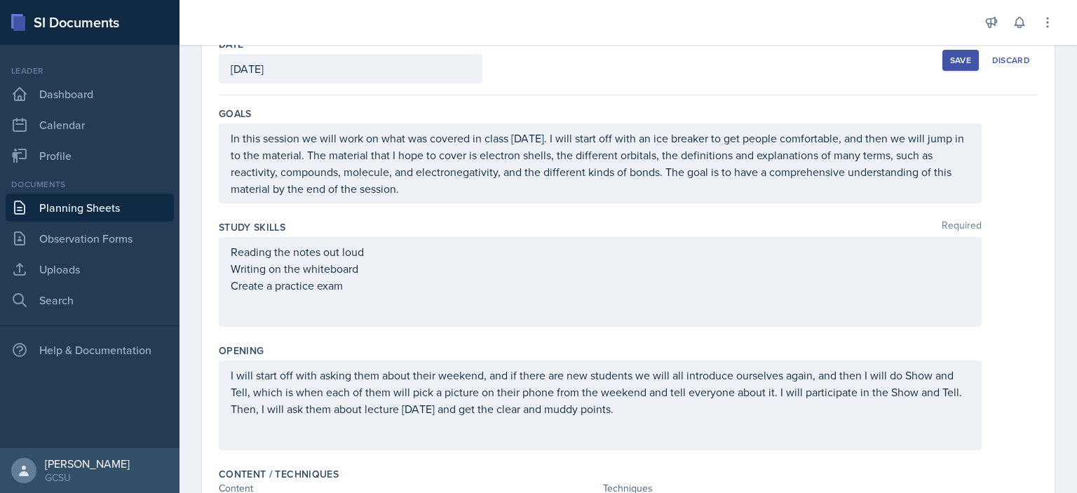
scroll to position [79, 0]
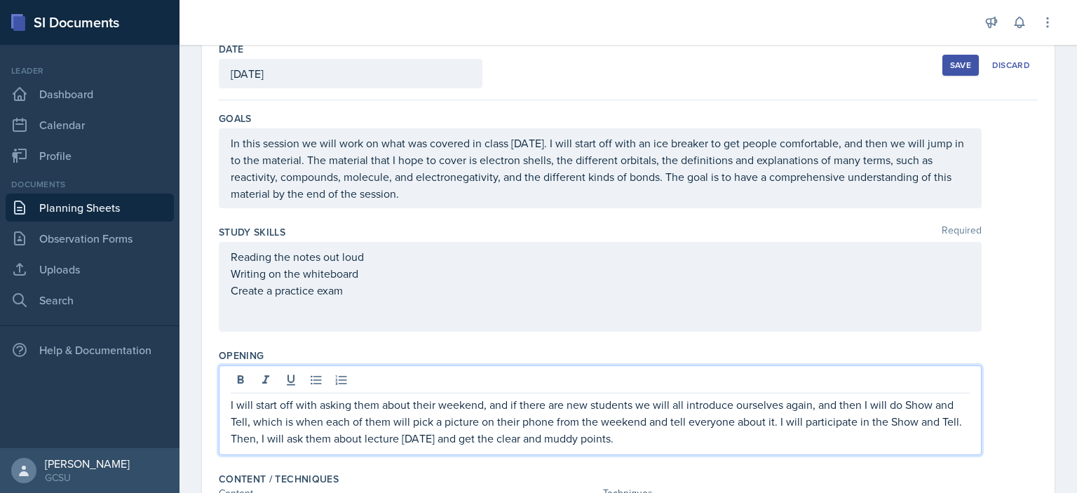
click at [643, 418] on div "I will start off with asking them about their weekend, and if there are new stu…" at bounding box center [600, 421] width 739 height 50
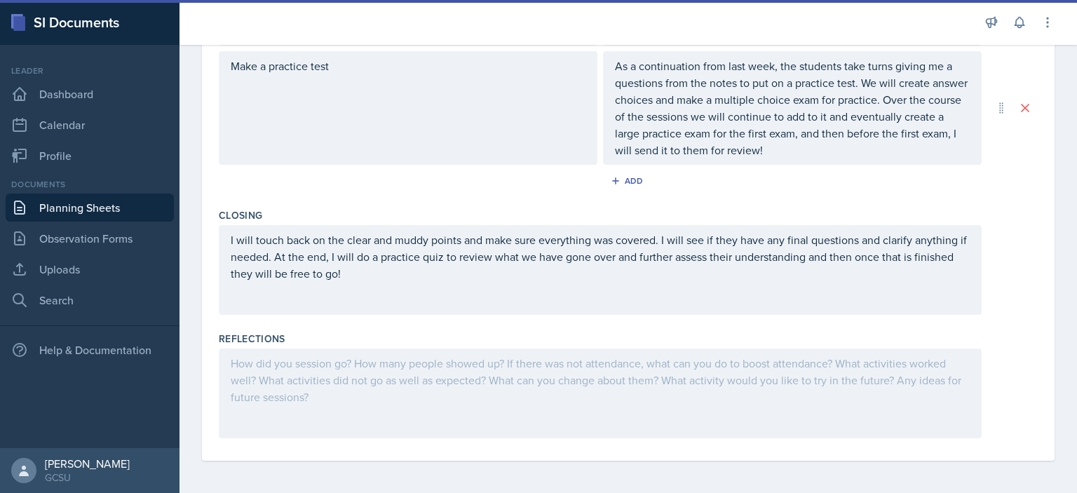
scroll to position [721, 0]
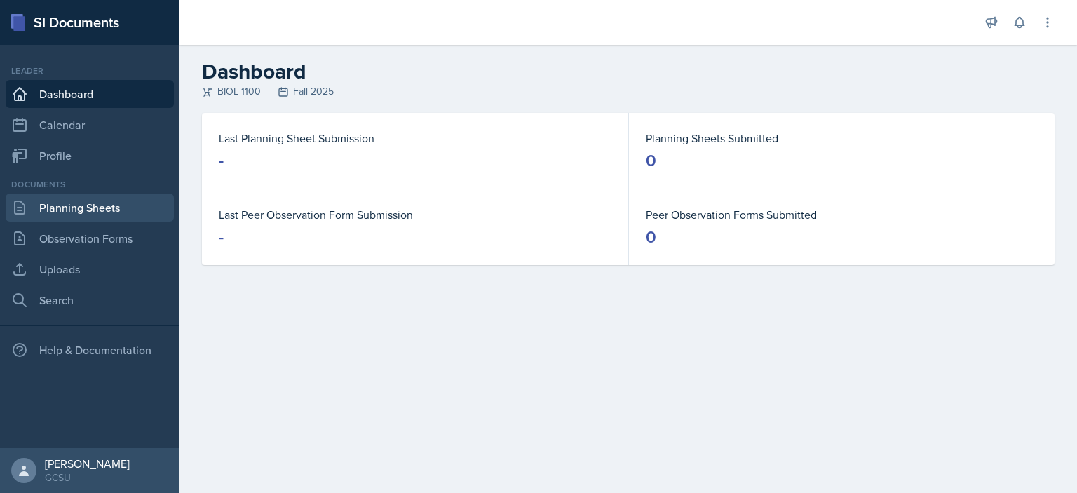
click at [70, 204] on link "Planning Sheets" at bounding box center [90, 207] width 168 height 28
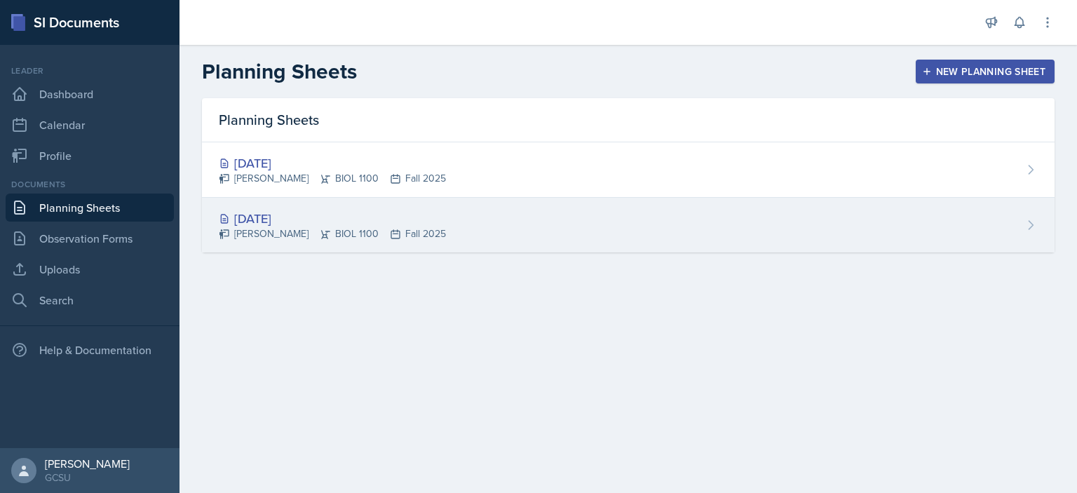
click at [275, 211] on div "[DATE]" at bounding box center [332, 218] width 227 height 19
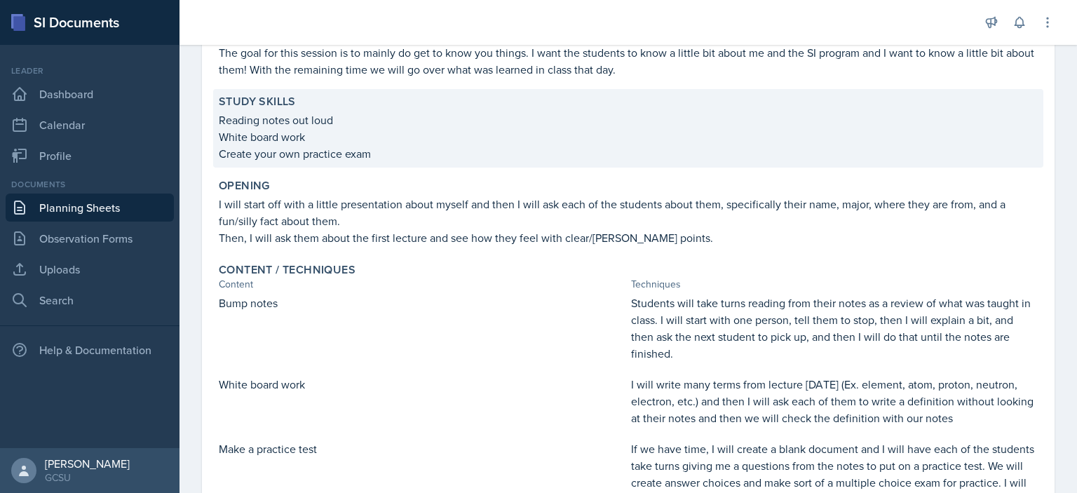
scroll to position [306, 0]
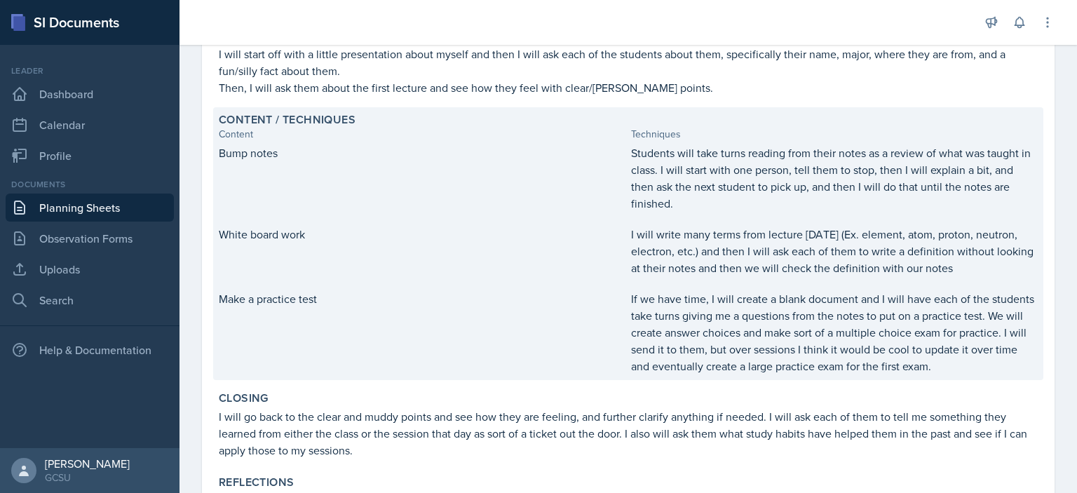
click at [761, 177] on p "Students will take turns reading from their notes as a review of what was taugh…" at bounding box center [834, 177] width 407 height 67
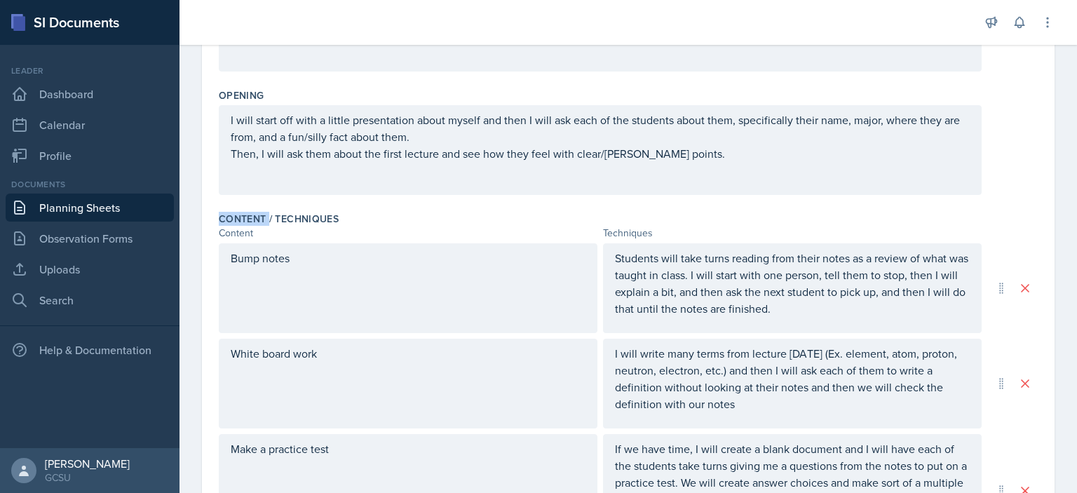
click at [761, 177] on div "I will start off with a little presentation about myself and then I will ask ea…" at bounding box center [600, 150] width 763 height 90
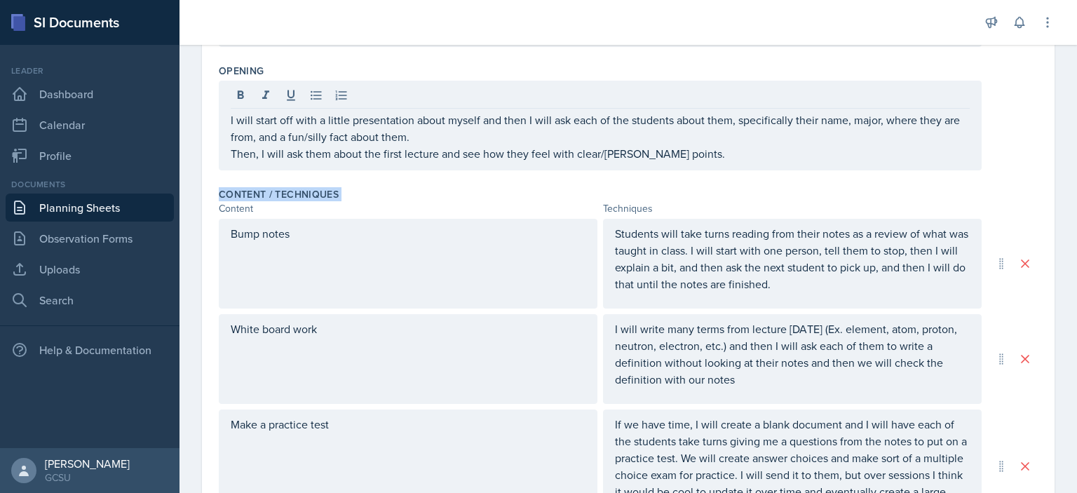
click at [761, 177] on div "Opening I will start off with a little presentation about myself and then I wil…" at bounding box center [628, 119] width 819 height 123
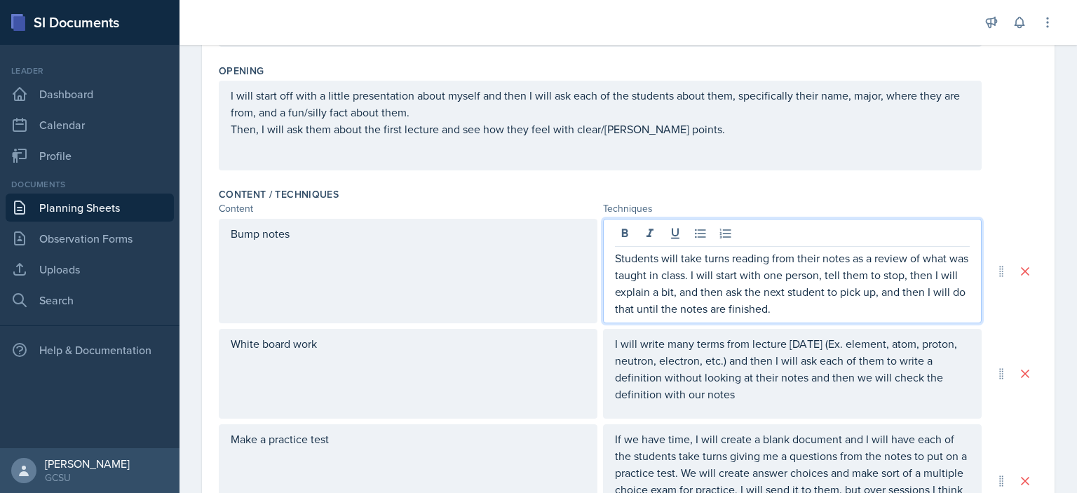
click at [673, 256] on p "Students will take turns reading from their notes as a review of what was taugh…" at bounding box center [792, 283] width 355 height 67
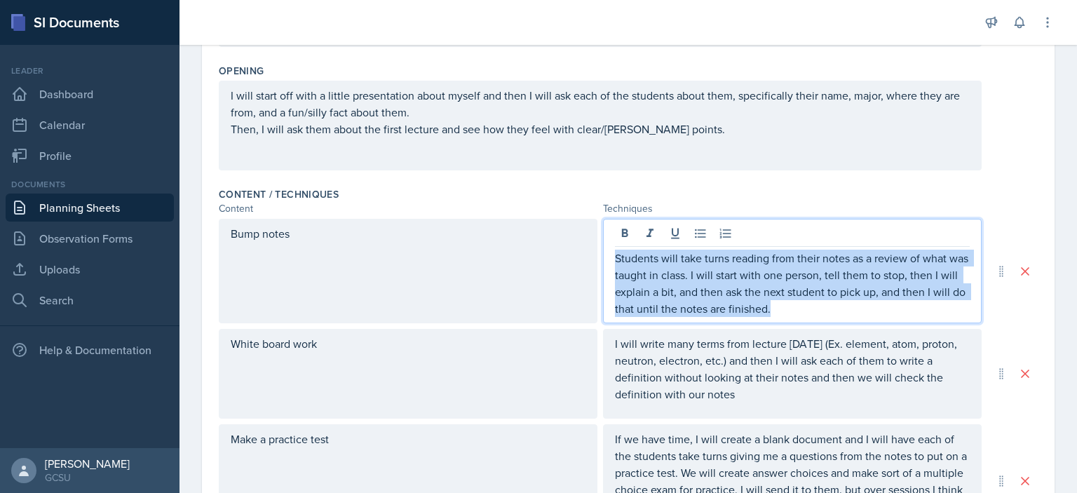
click at [673, 256] on p "Students will take turns reading from their notes as a review of what was taugh…" at bounding box center [792, 283] width 355 height 67
copy p "Students will take turns reading from their notes as a review of what was taugh…"
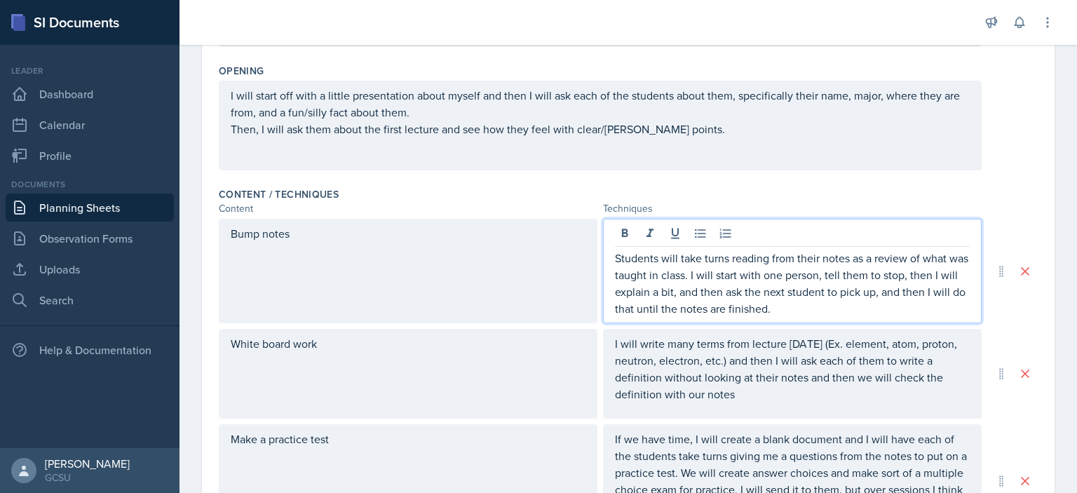
click at [666, 381] on p "I will write many terms from lecture [DATE] (Ex. element, atom, proton, neutron…" at bounding box center [792, 368] width 355 height 67
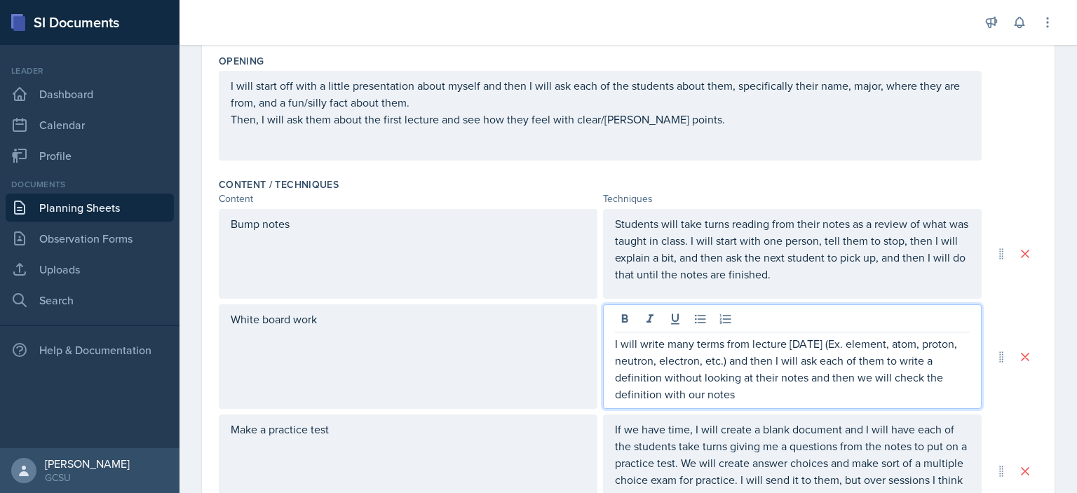
click at [665, 376] on p "I will write many terms from lecture [DATE] (Ex. element, atom, proton, neutron…" at bounding box center [792, 368] width 355 height 67
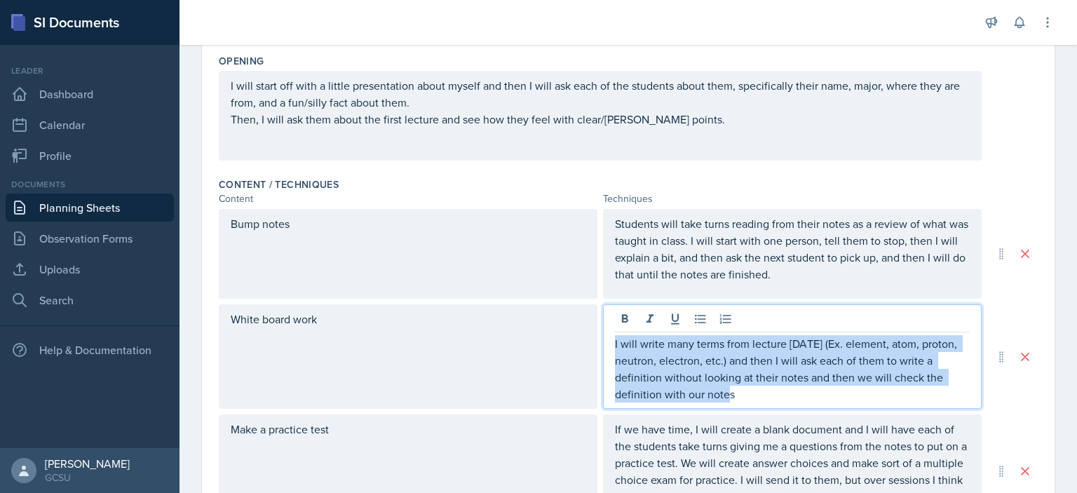
click at [665, 376] on p "I will write many terms from lecture [DATE] (Ex. element, atom, proton, neutron…" at bounding box center [792, 368] width 355 height 67
copy p "I will write many terms from lecture [DATE] (Ex. element, atom, proton, neutron…"
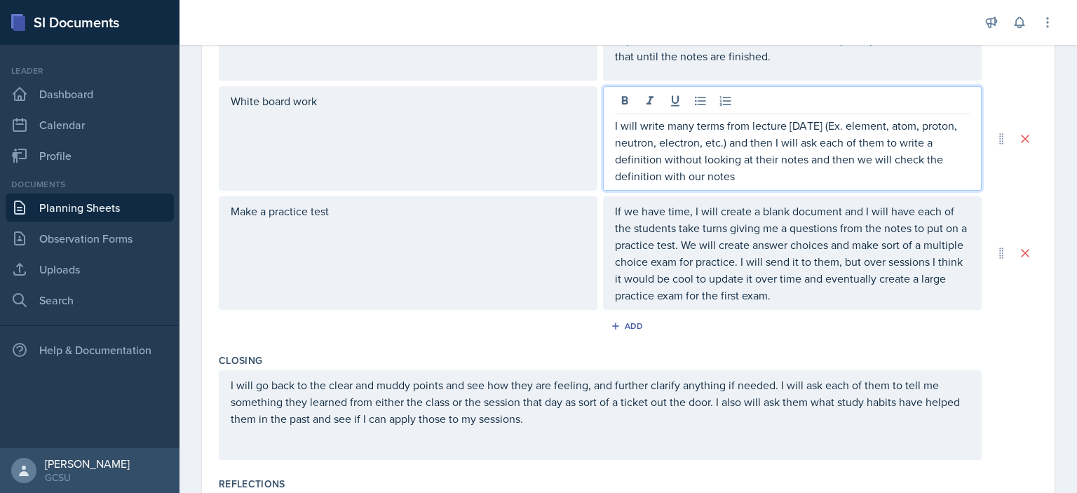
click at [718, 219] on p "If we have time, I will create a blank document and I will have each of the stu…" at bounding box center [792, 253] width 355 height 101
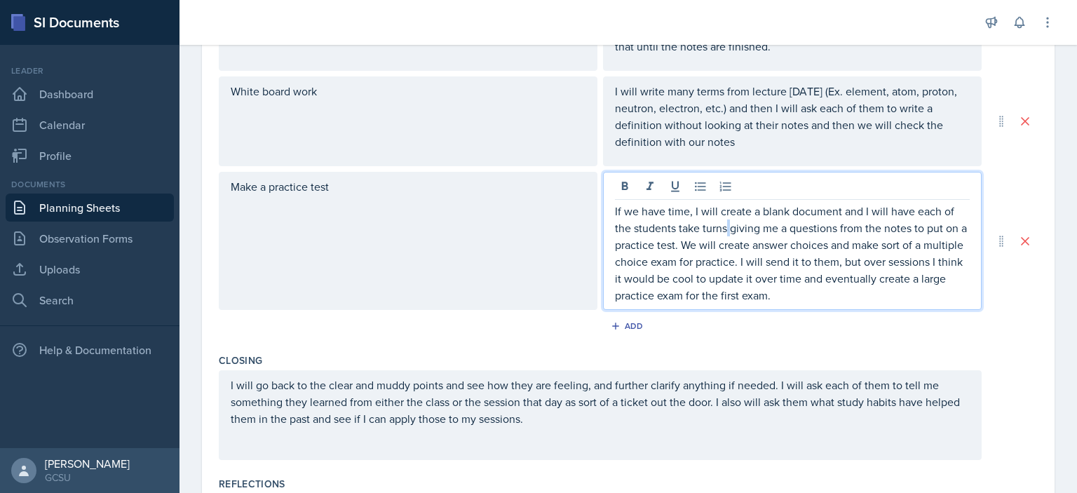
click at [718, 219] on p "If we have time, I will create a blank document and I will have each of the stu…" at bounding box center [792, 253] width 355 height 101
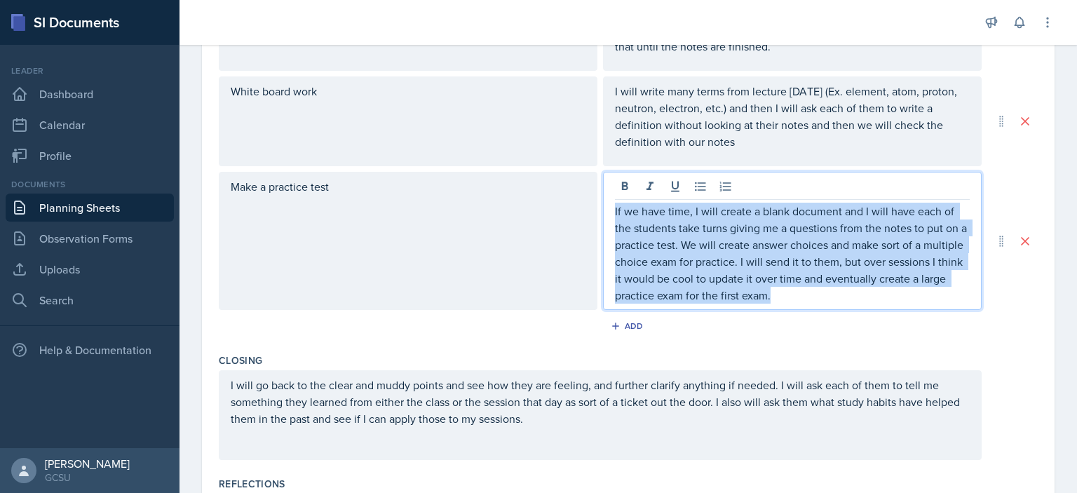
click at [718, 219] on p "If we have time, I will create a blank document and I will have each of the stu…" at bounding box center [792, 253] width 355 height 101
copy p "If we have time, I will create a blank document and I will have each of the stu…"
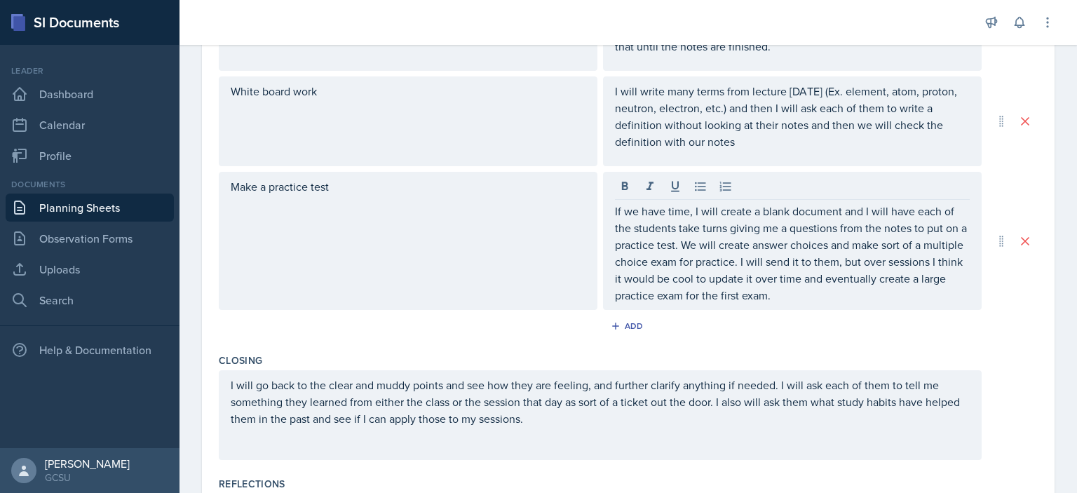
click at [379, 307] on div "Make a practice test" at bounding box center [408, 241] width 379 height 138
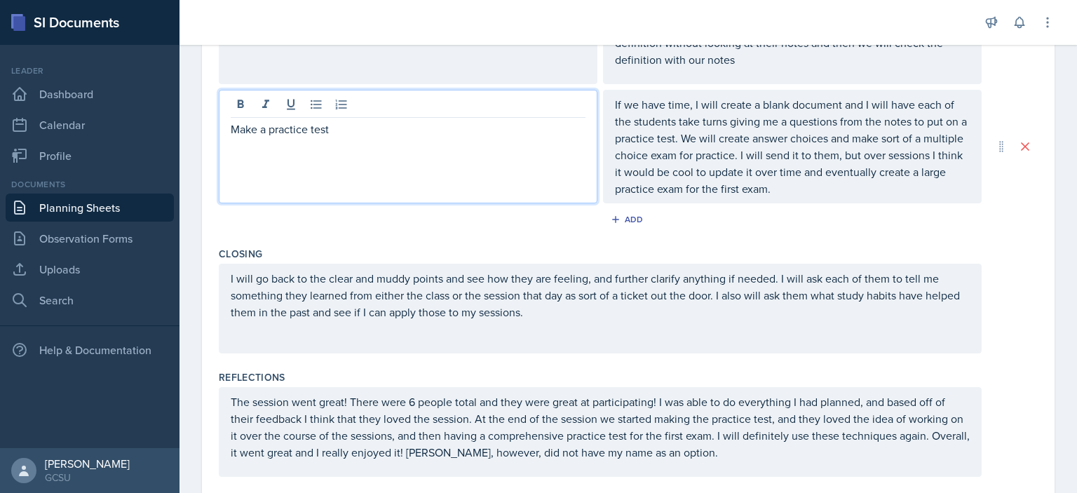
scroll to position [651, 0]
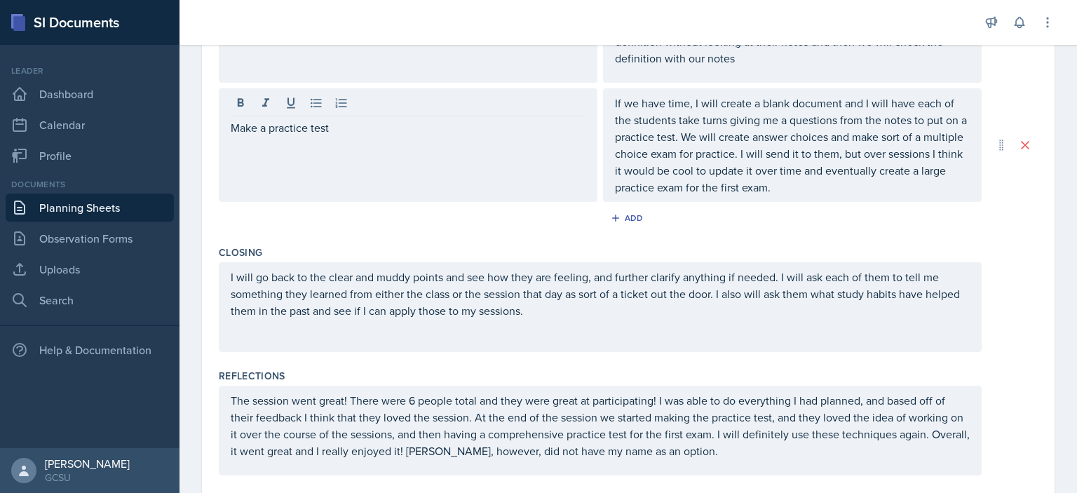
click at [990, 329] on div "I will go back to the clear and muddy points and see how they are feeling, and …" at bounding box center [628, 307] width 819 height 90
